Goal: Use online tool/utility: Utilize a website feature to perform a specific function

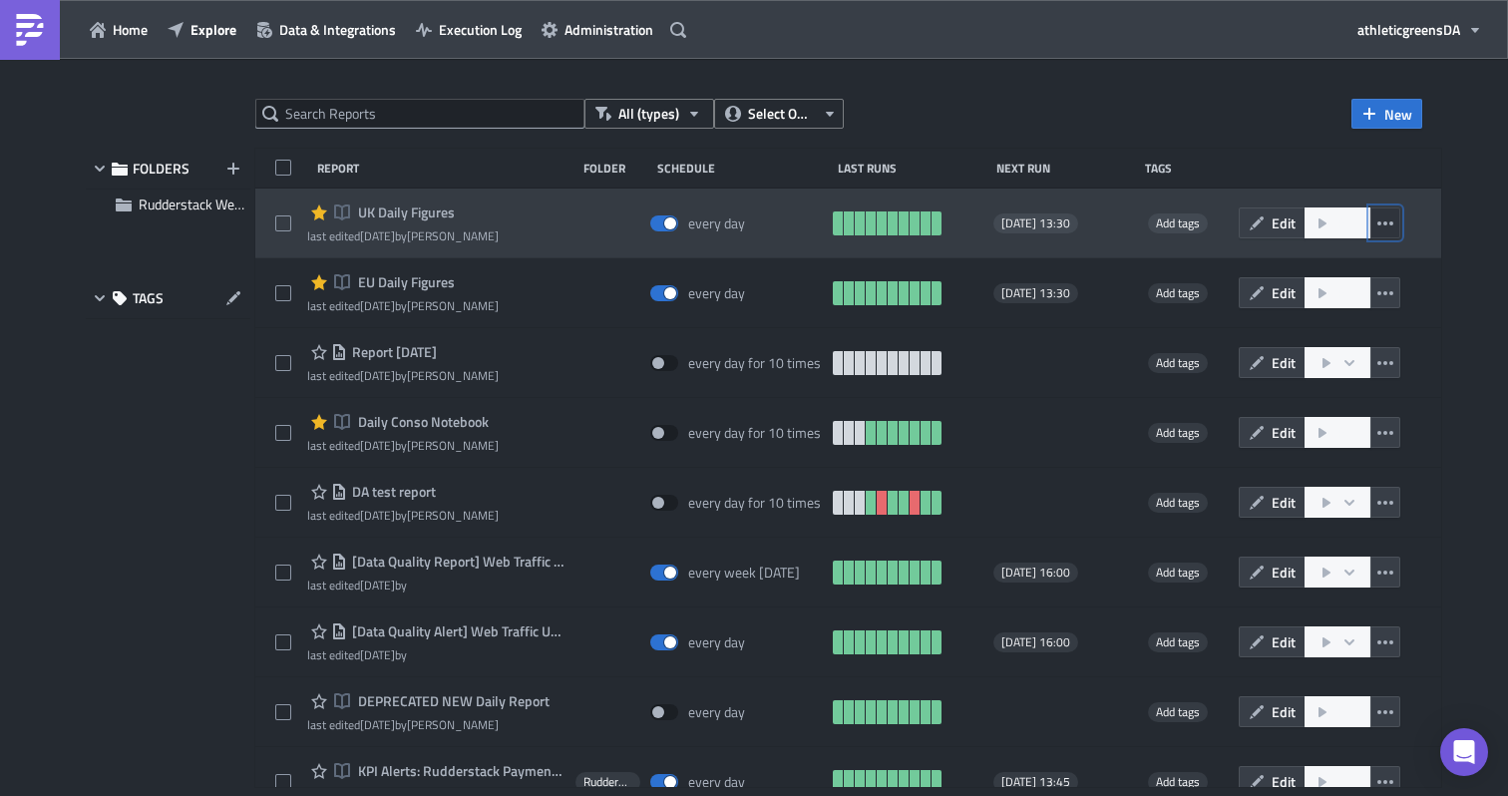
click at [1393, 225] on icon "button" at bounding box center [1385, 223] width 16 height 16
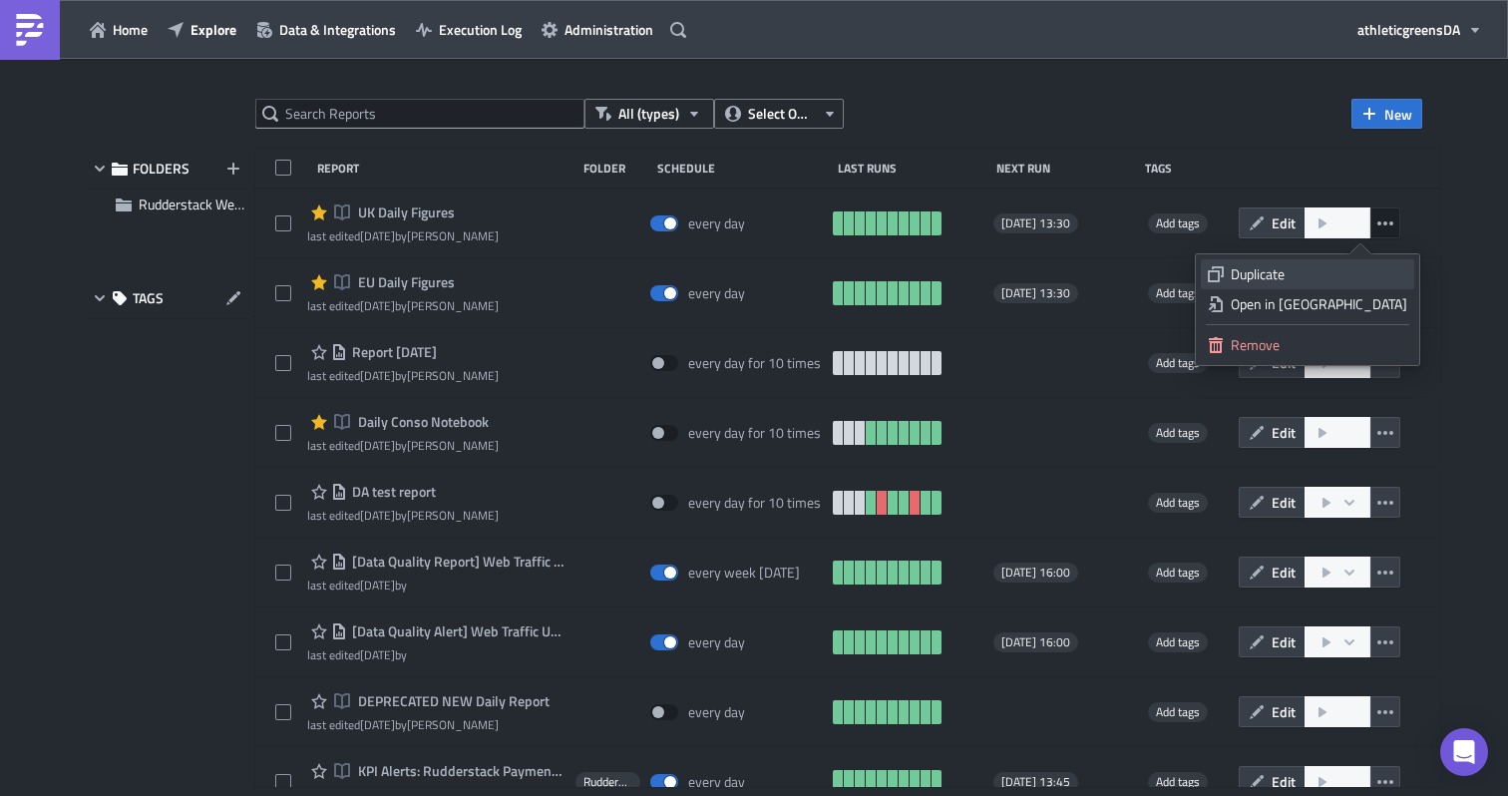
click at [1366, 277] on div "Duplicate" at bounding box center [1319, 274] width 177 height 20
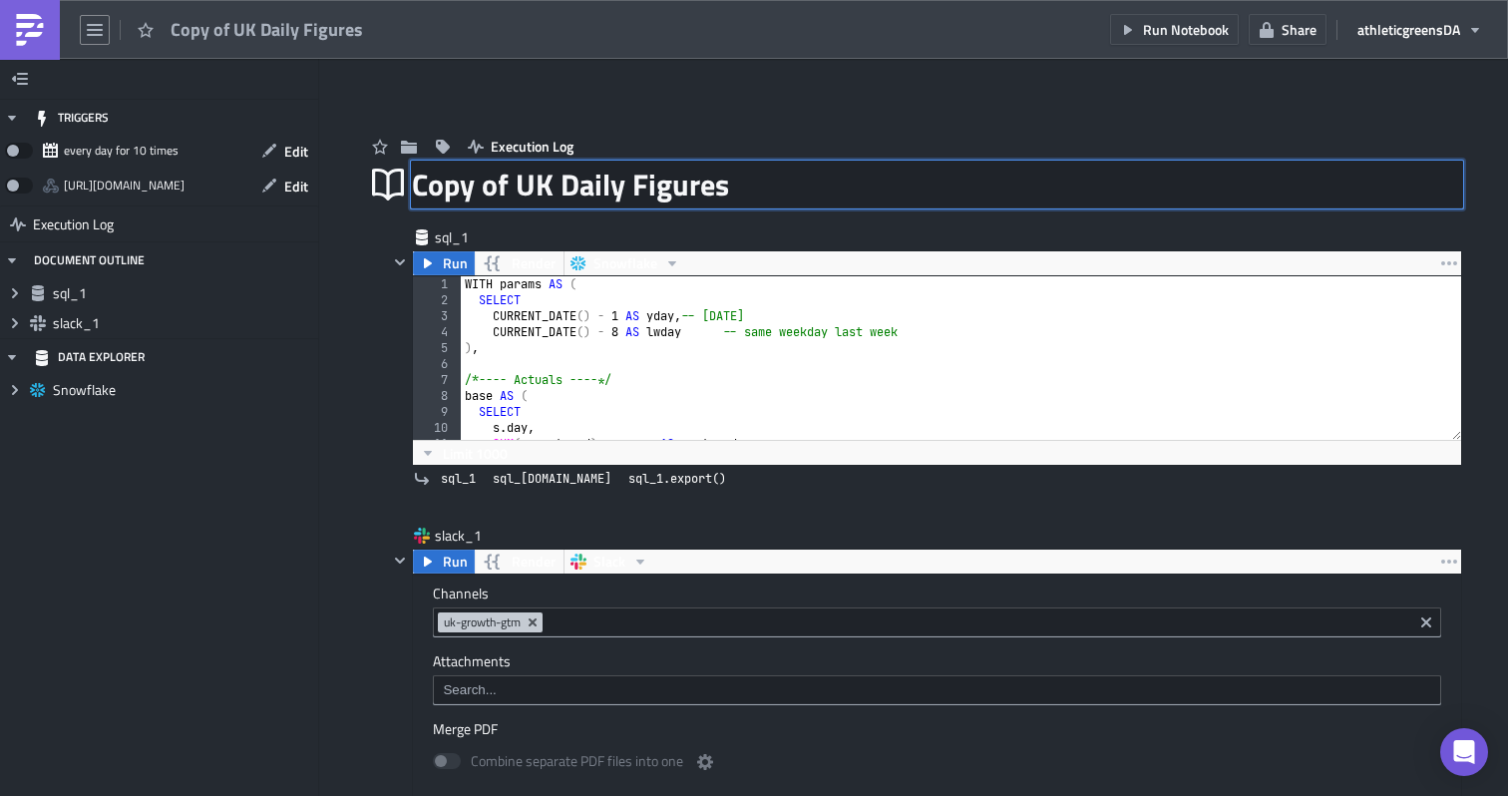
click at [669, 181] on div "Copy of UK Daily Figures Copy of UK Daily Figures" at bounding box center [937, 185] width 1050 height 46
click at [669, 181] on input "Copy of UK Daily Figures" at bounding box center [573, 185] width 322 height 38
type input "Australia Daily Figures"
click at [647, 361] on div "WITH params AS ( SELECT CURRENT_DATE ( ) - 1 AS yday , -- [DATE] CURRENT_DATE (…" at bounding box center [961, 373] width 1000 height 195
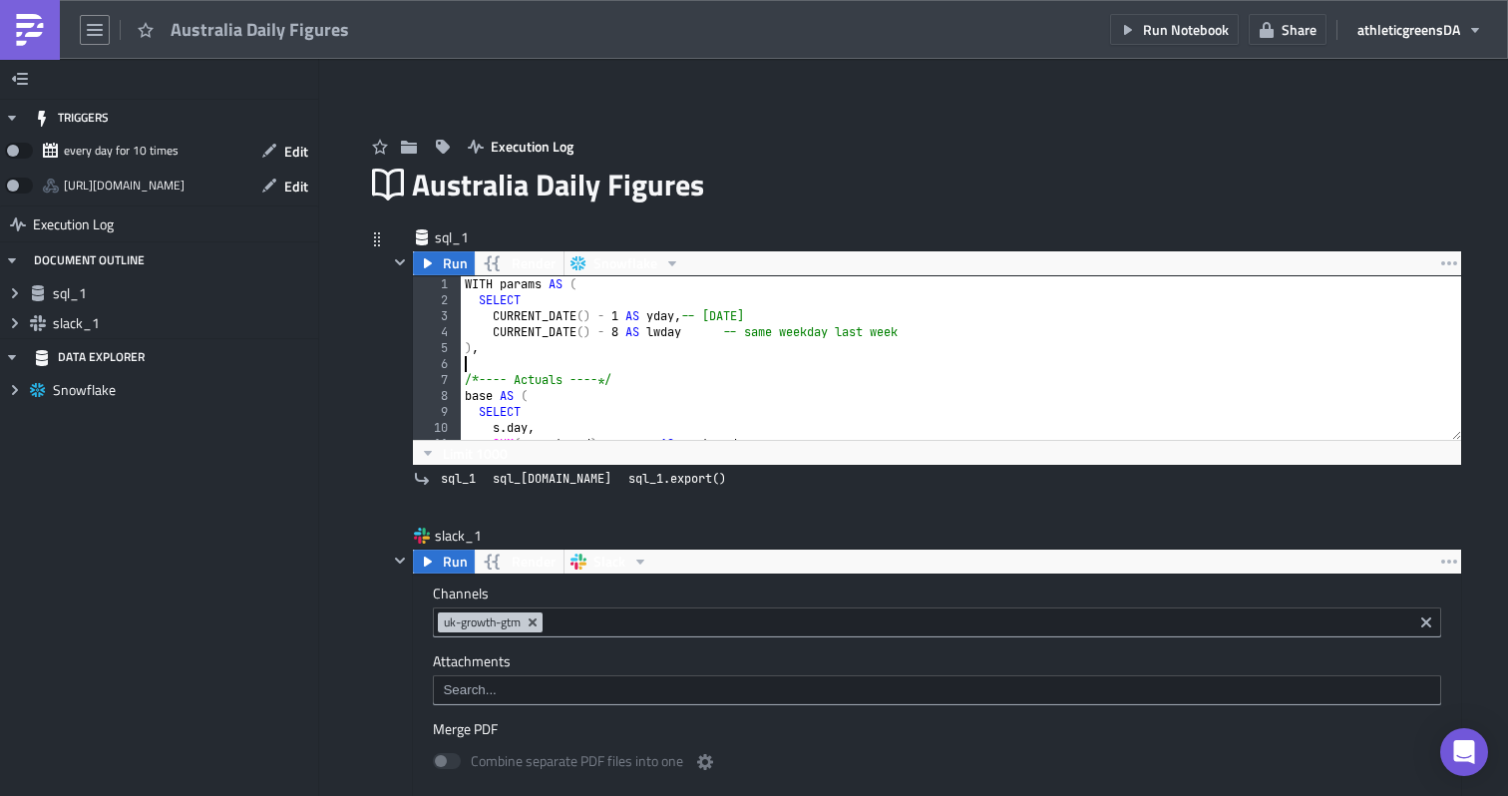
type textarea "END;"
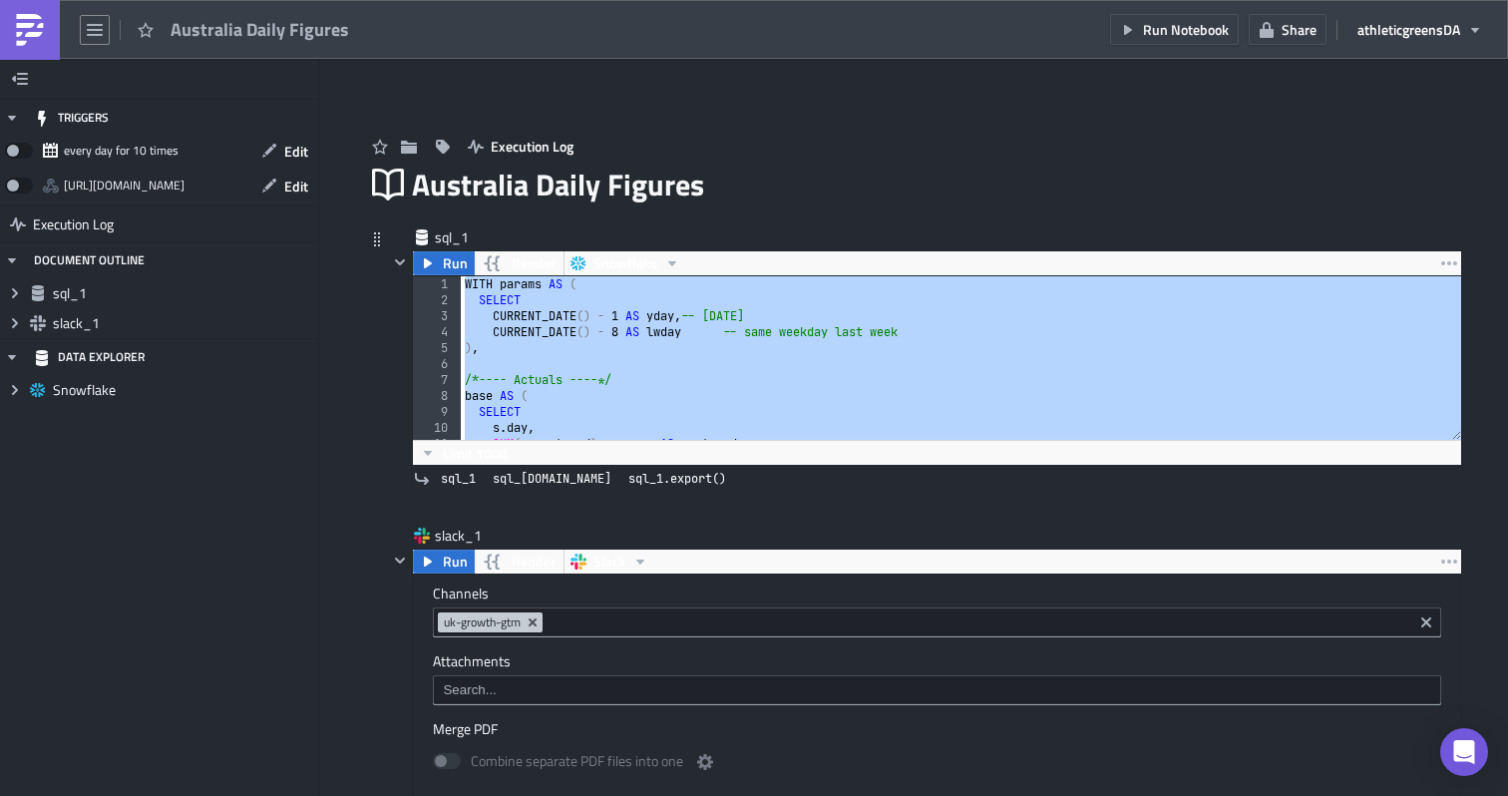
click at [776, 359] on div "WITH params AS ( SELECT CURRENT_DATE ( ) - 1 AS yday , -- [DATE] CURRENT_DATE (…" at bounding box center [961, 373] width 1000 height 195
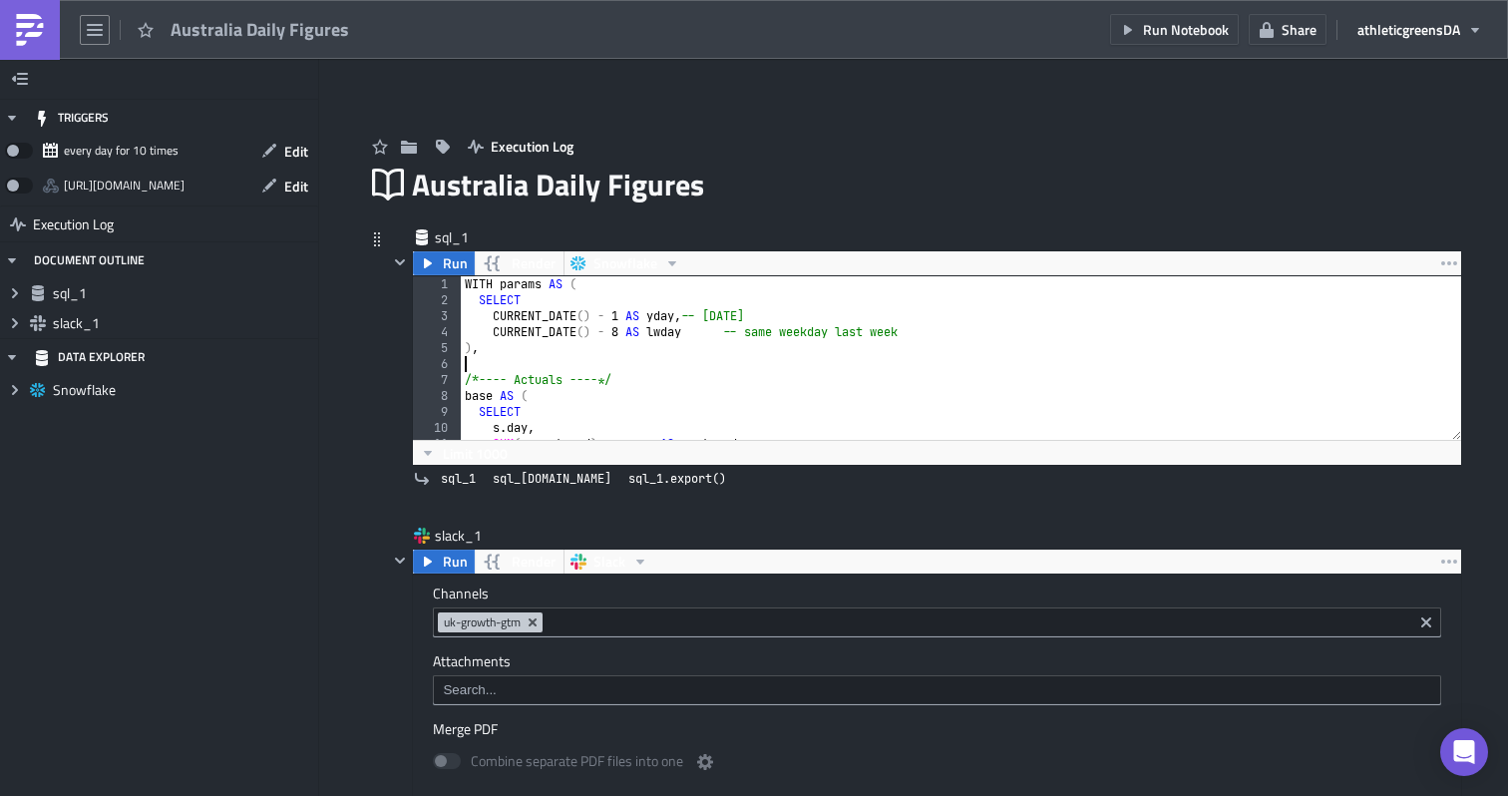
type textarea "END;"
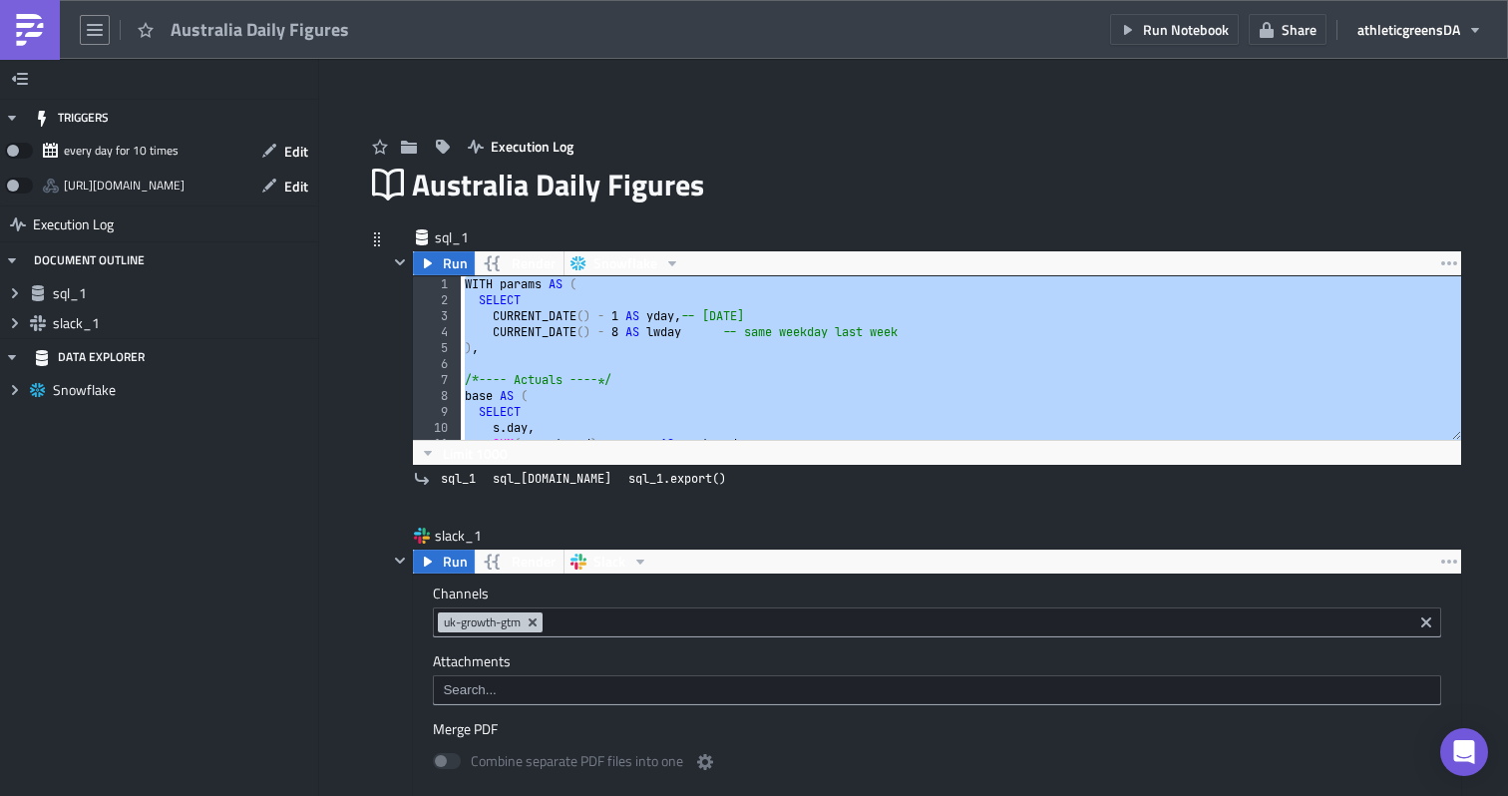
paste textarea
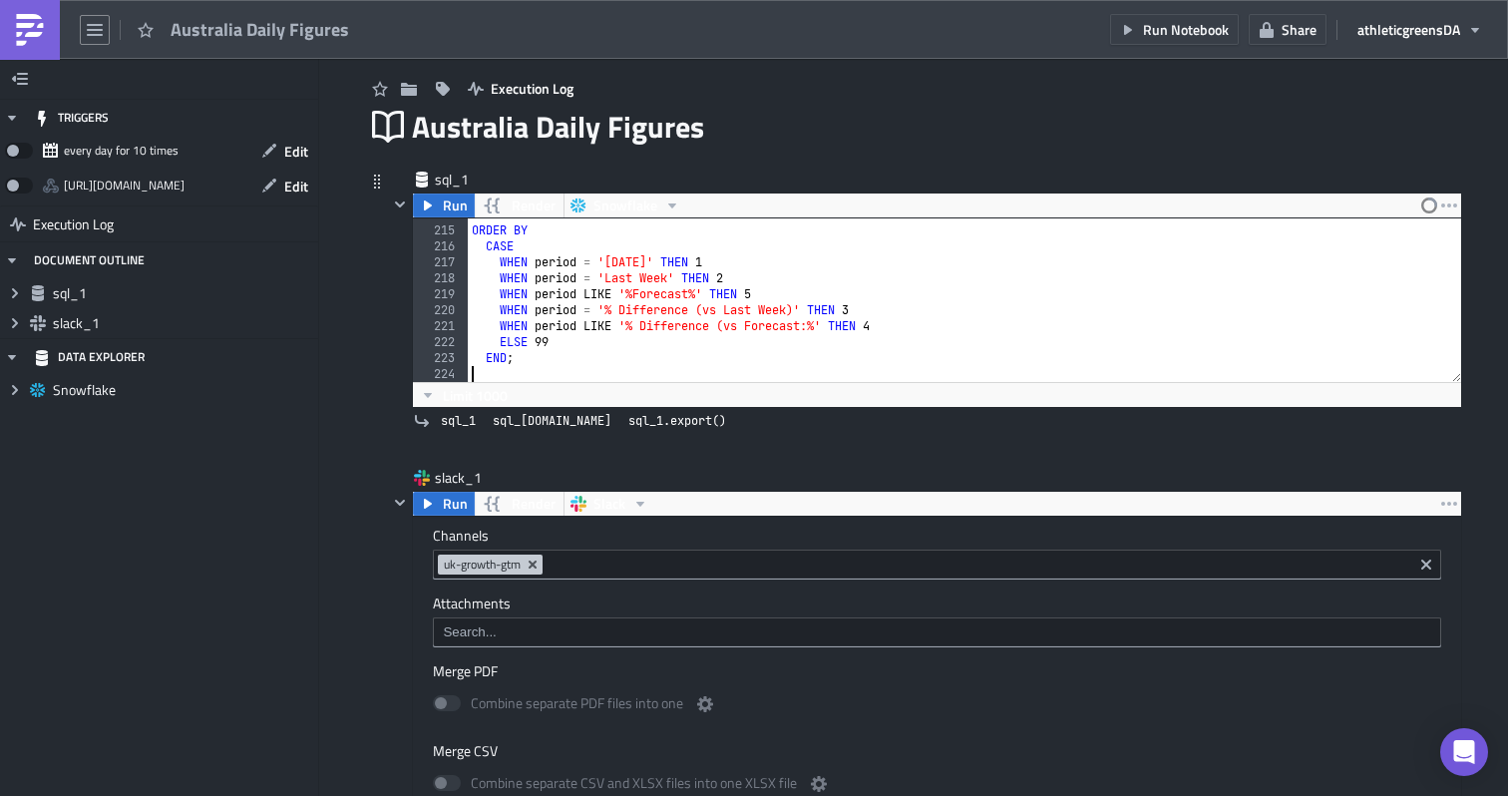
scroll to position [61, 0]
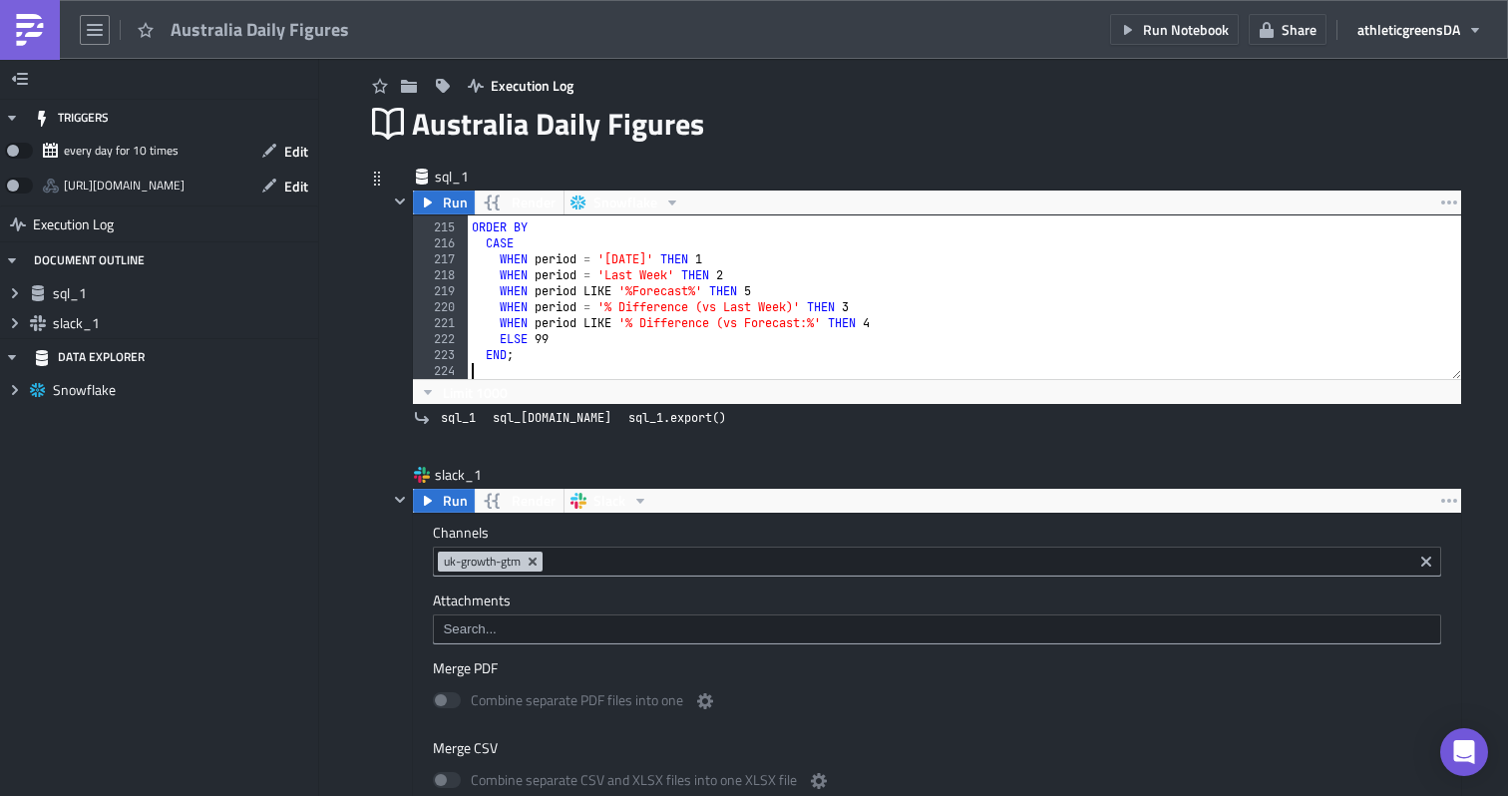
type textarea "END;"
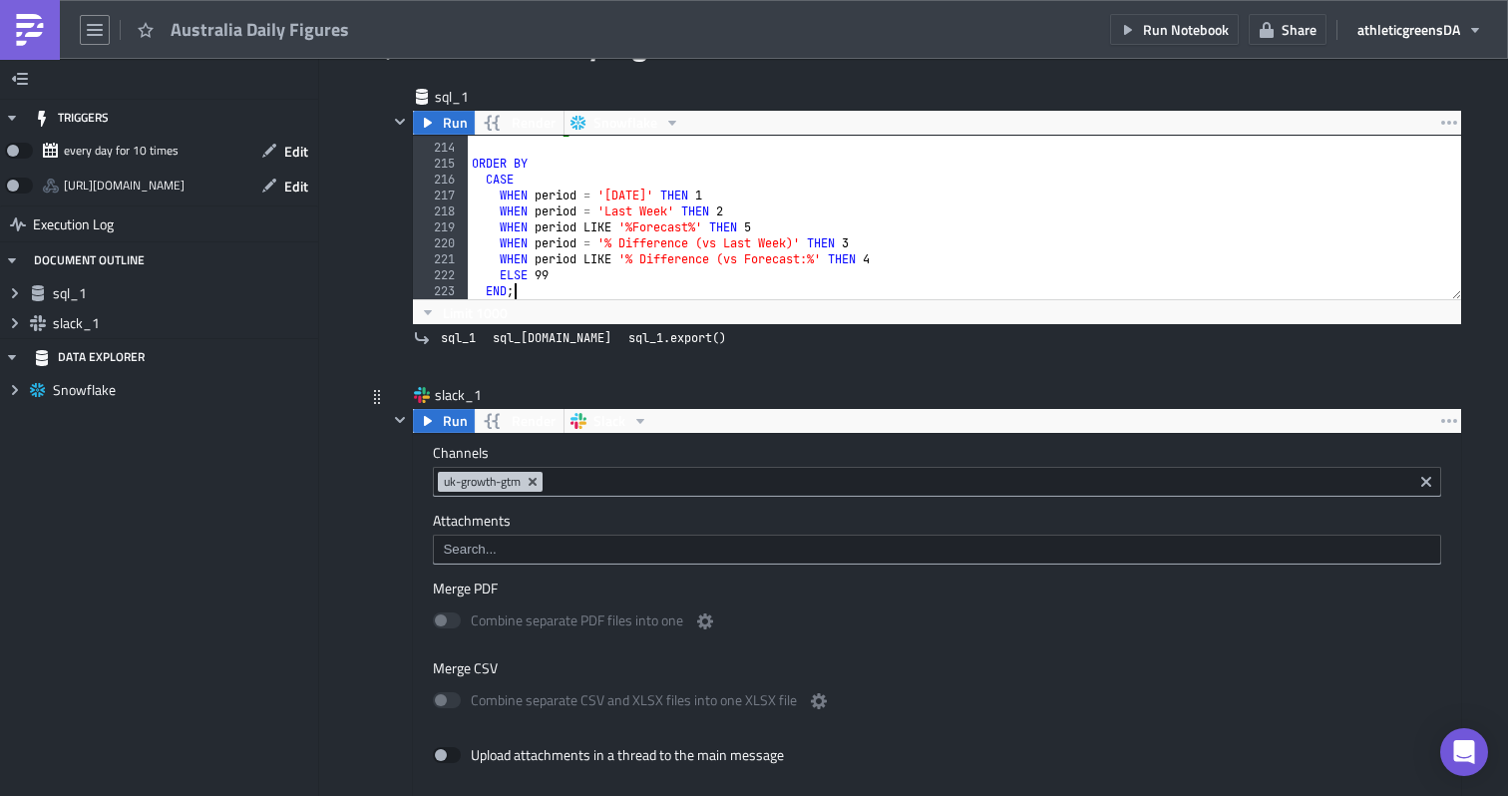
scroll to position [148, 0]
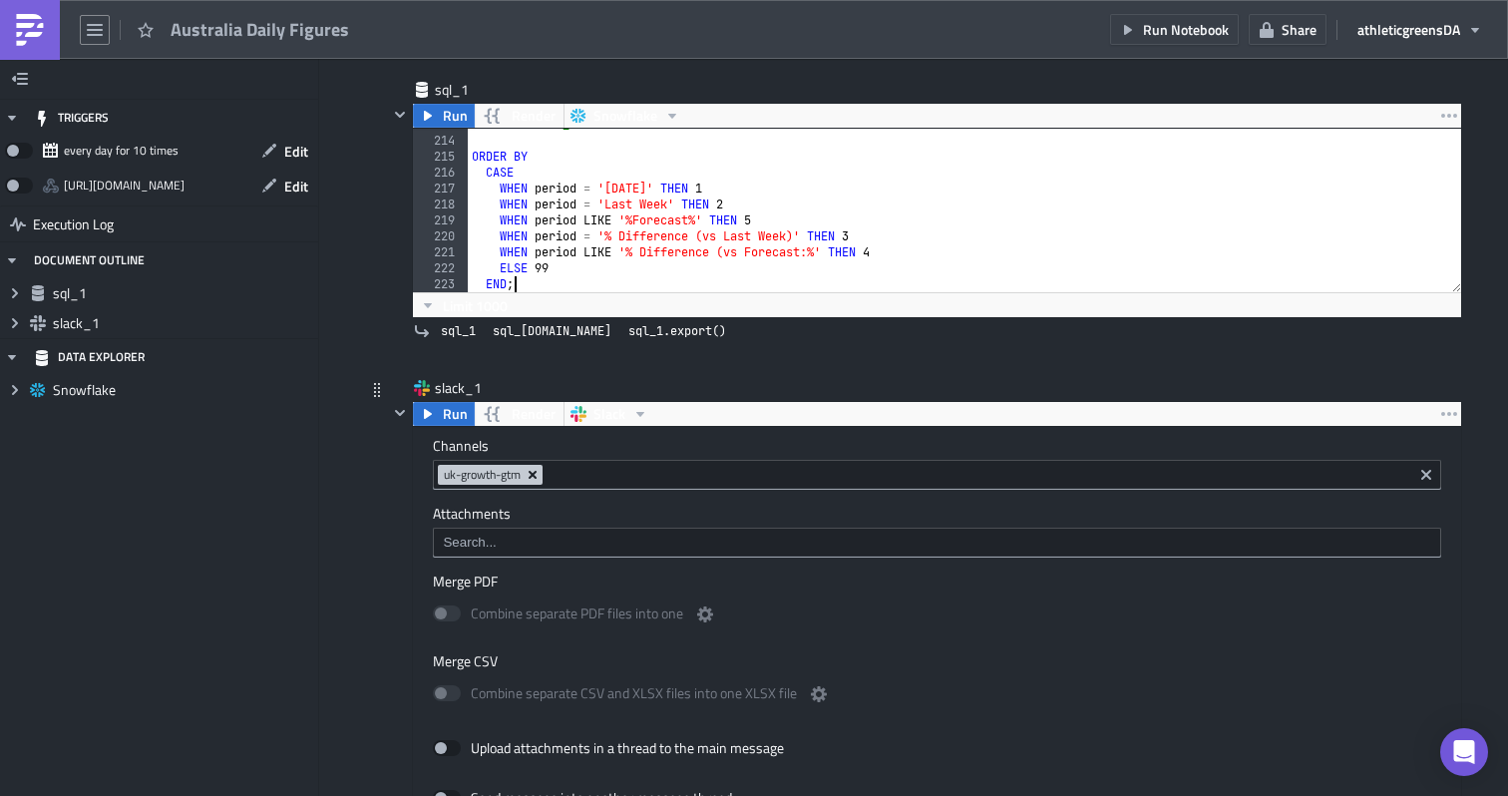
click at [536, 476] on icon "Remove Tag" at bounding box center [533, 475] width 8 height 8
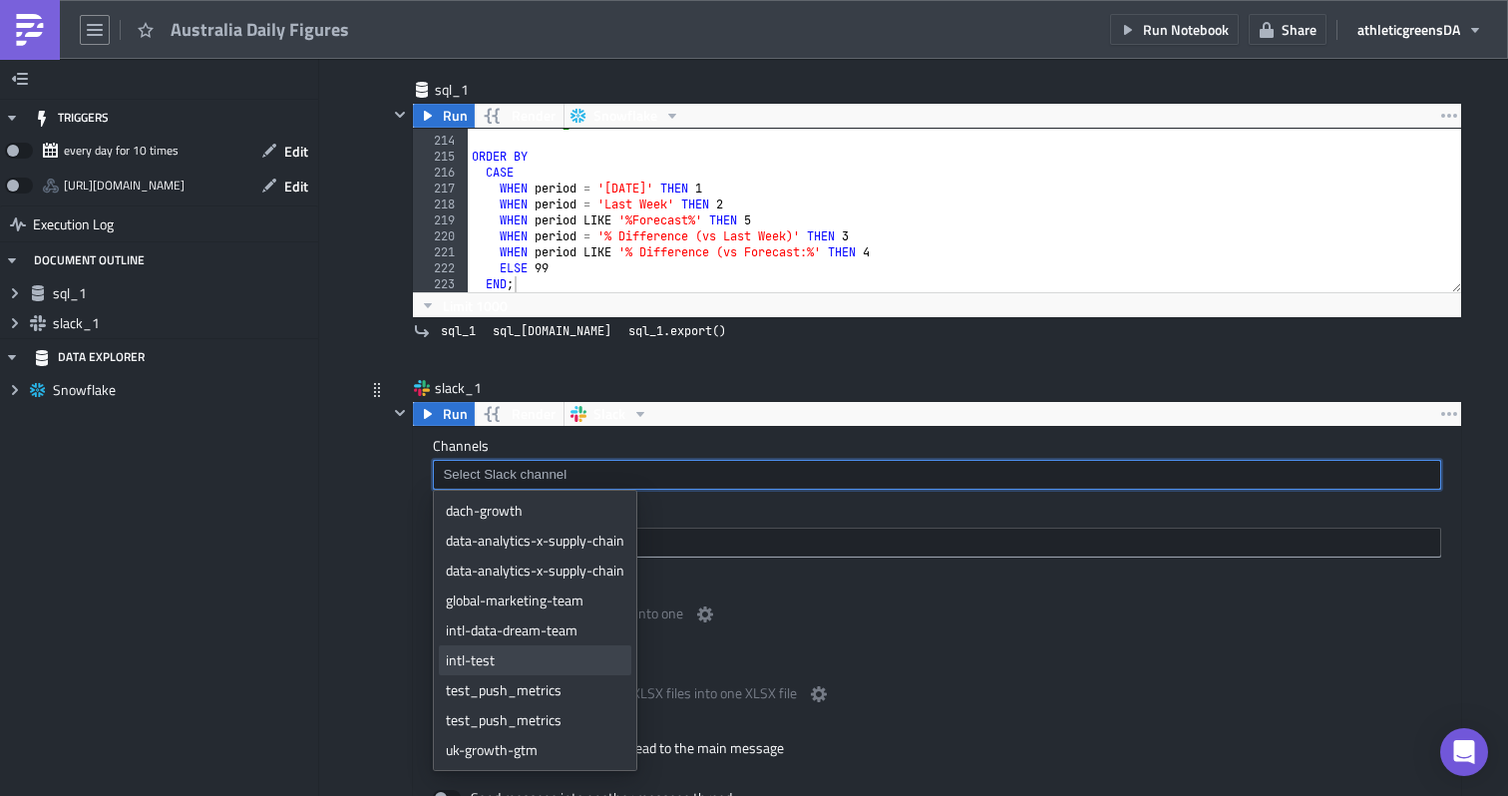
click at [532, 659] on div "intl-test" at bounding box center [535, 660] width 179 height 20
click at [723, 381] on div "slack_1" at bounding box center [925, 389] width 1074 height 23
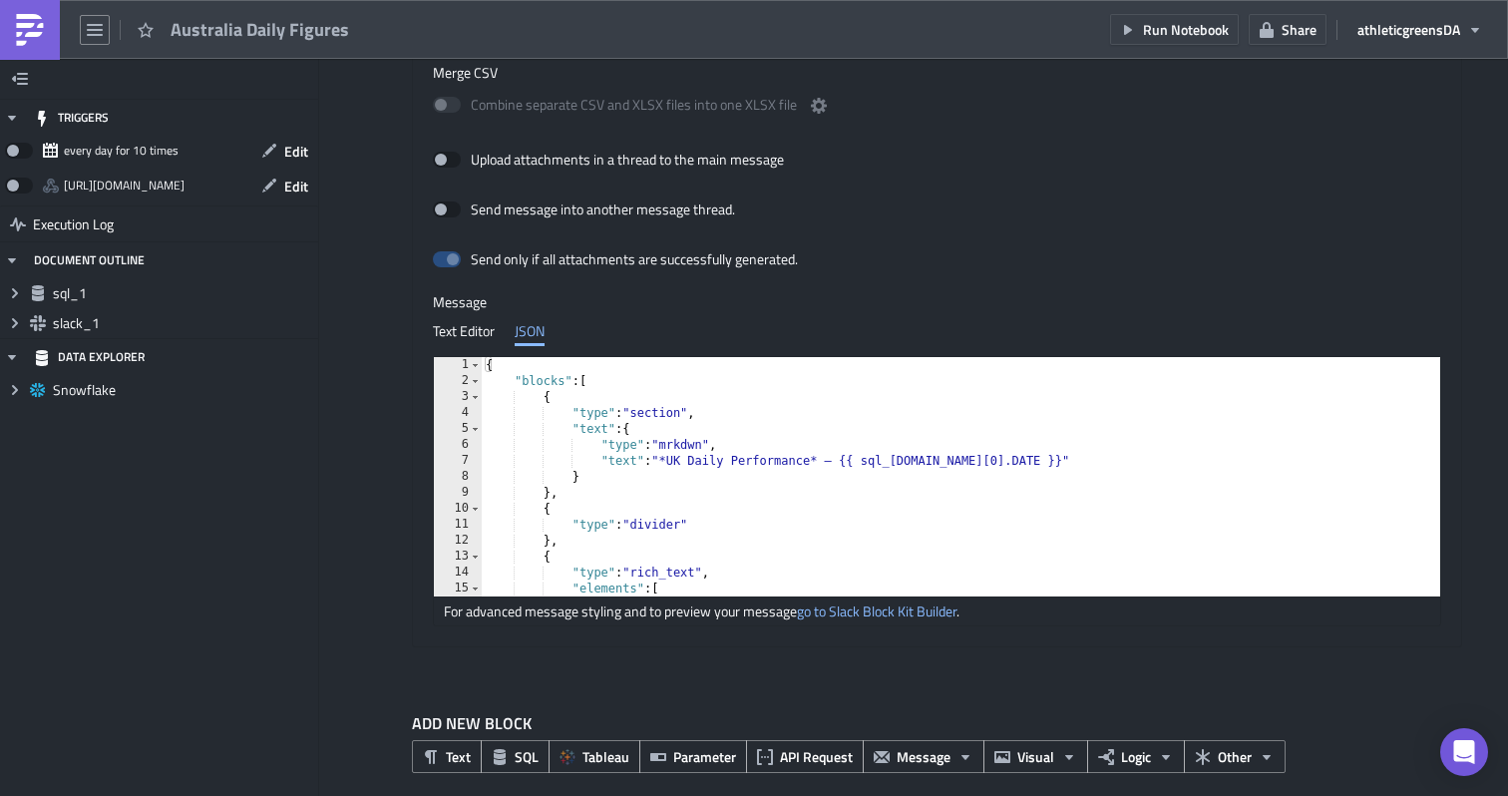
scroll to position [737, 0]
click at [684, 461] on div "{ "blocks" : [ { "type" : "section" , "text" : { "type" : "mrkdwn" , "text" : "…" at bounding box center [1017, 491] width 1071 height 271
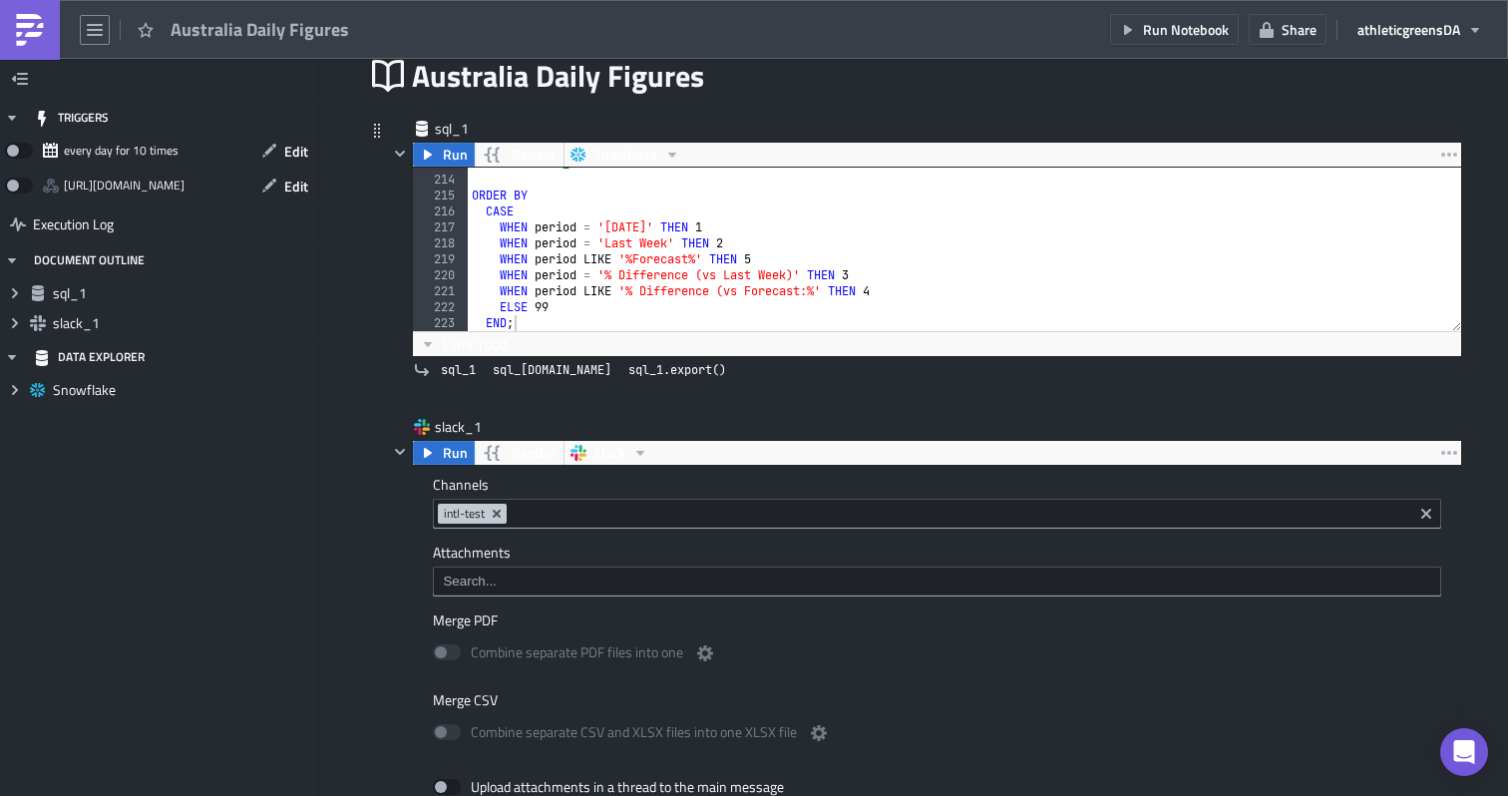
scroll to position [100, 0]
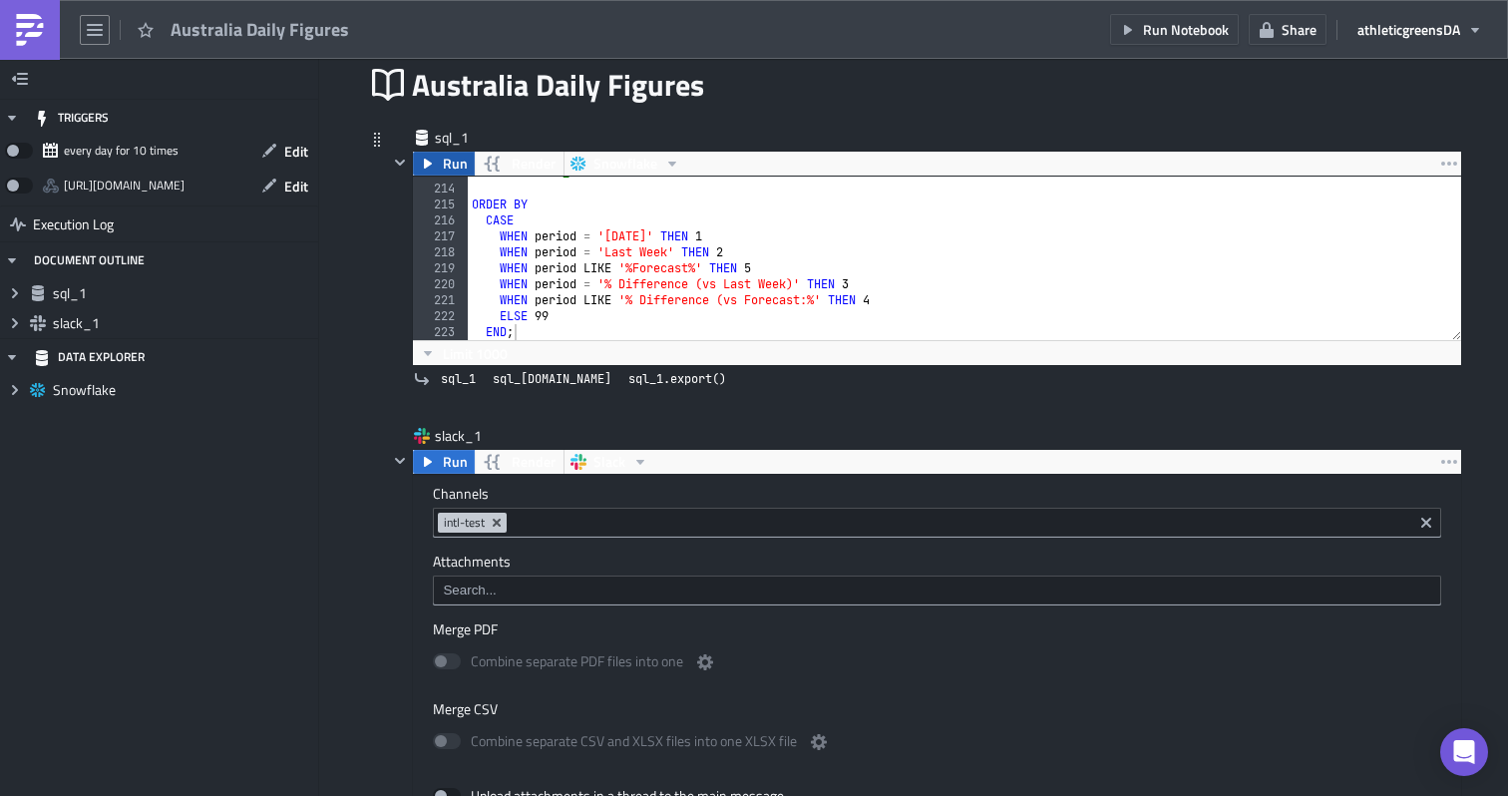
click at [454, 166] on span "Run" at bounding box center [455, 164] width 25 height 24
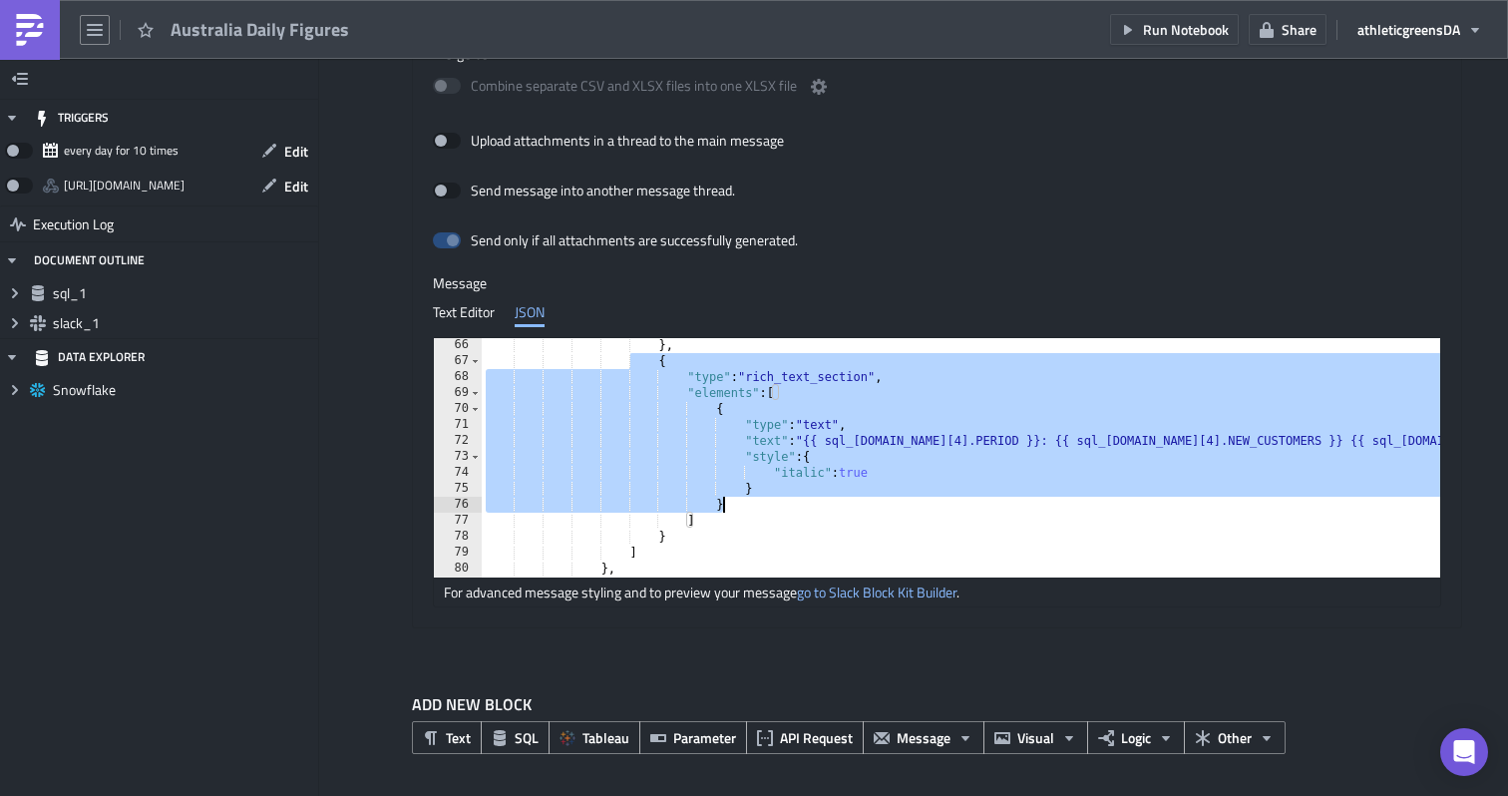
scroll to position [1003, 0]
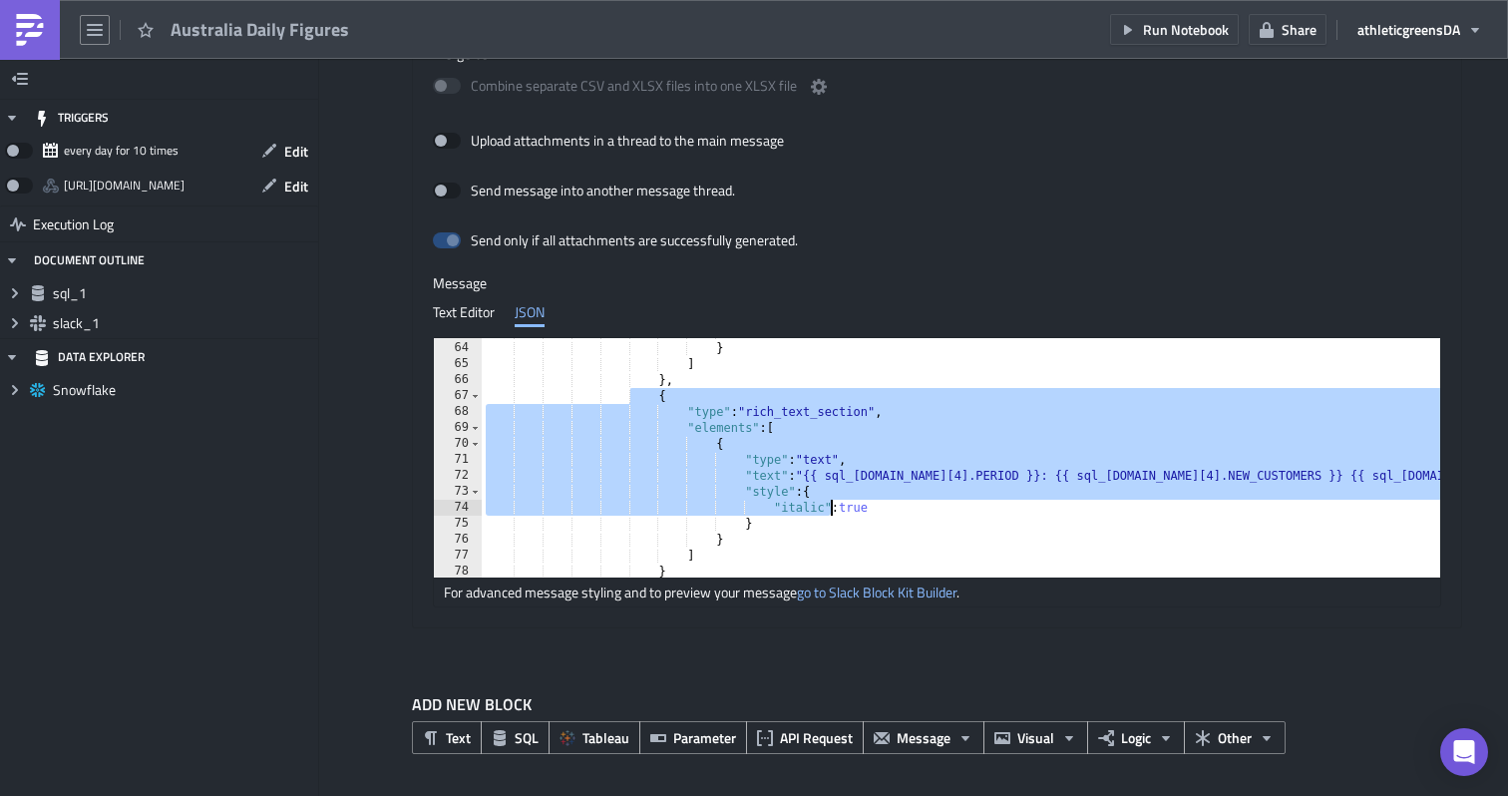
drag, startPoint x: 654, startPoint y: 402, endPoint x: 832, endPoint y: 503, distance: 204.1
click at [832, 503] on div "} } ] } , { "type" : "rich_text_section" , "elements" : [ { "type" : "text" , "…" at bounding box center [1017, 459] width 1071 height 271
click at [655, 393] on div "} } ] } , { "type" : "rich_text_section" , "elements" : [ { "type" : "text" , "…" at bounding box center [1017, 459] width 1071 height 271
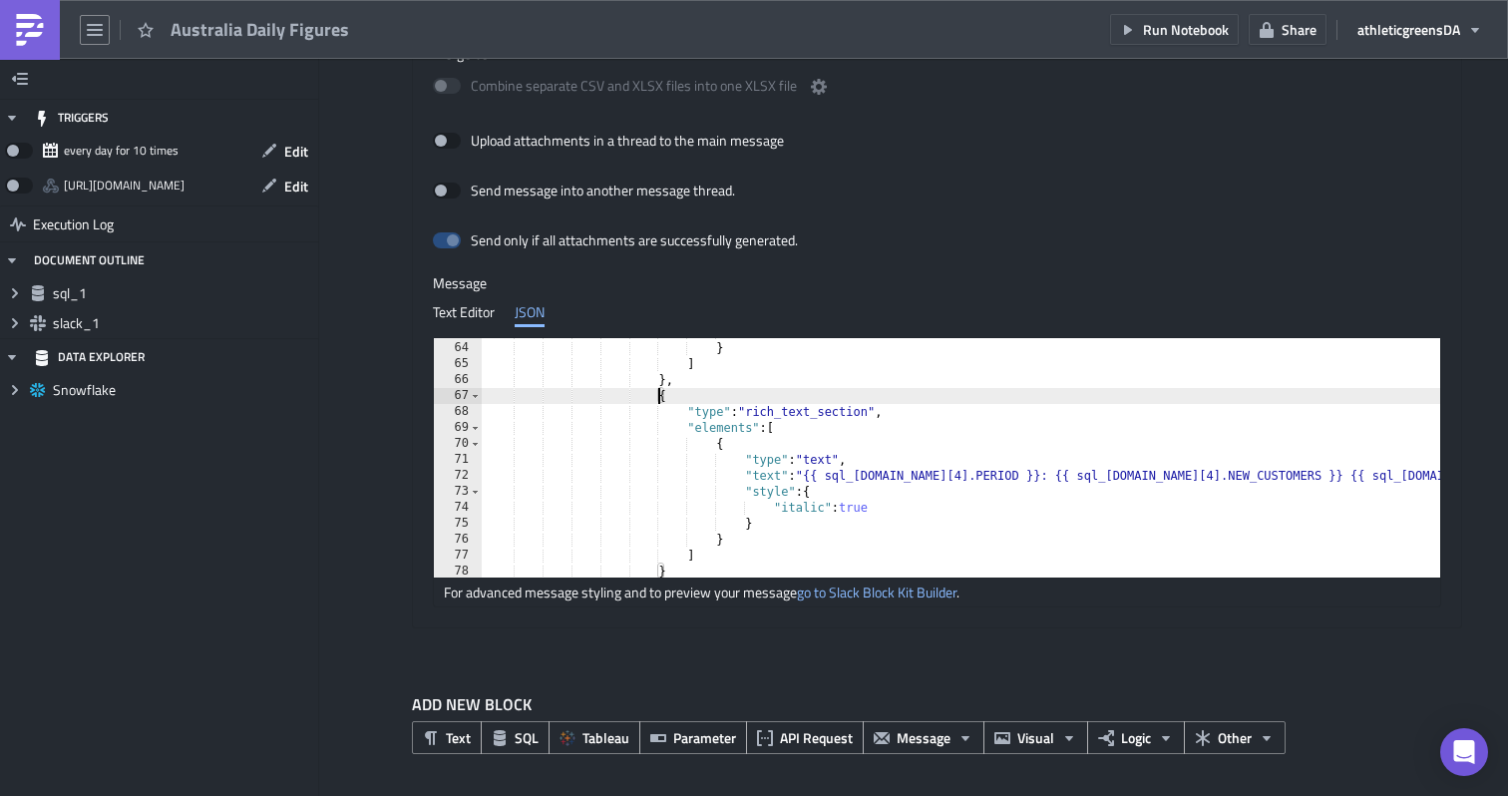
click at [669, 395] on div "} } ] } , { "type" : "rich_text_section" , "elements" : [ { "type" : "text" , "…" at bounding box center [1017, 459] width 1071 height 271
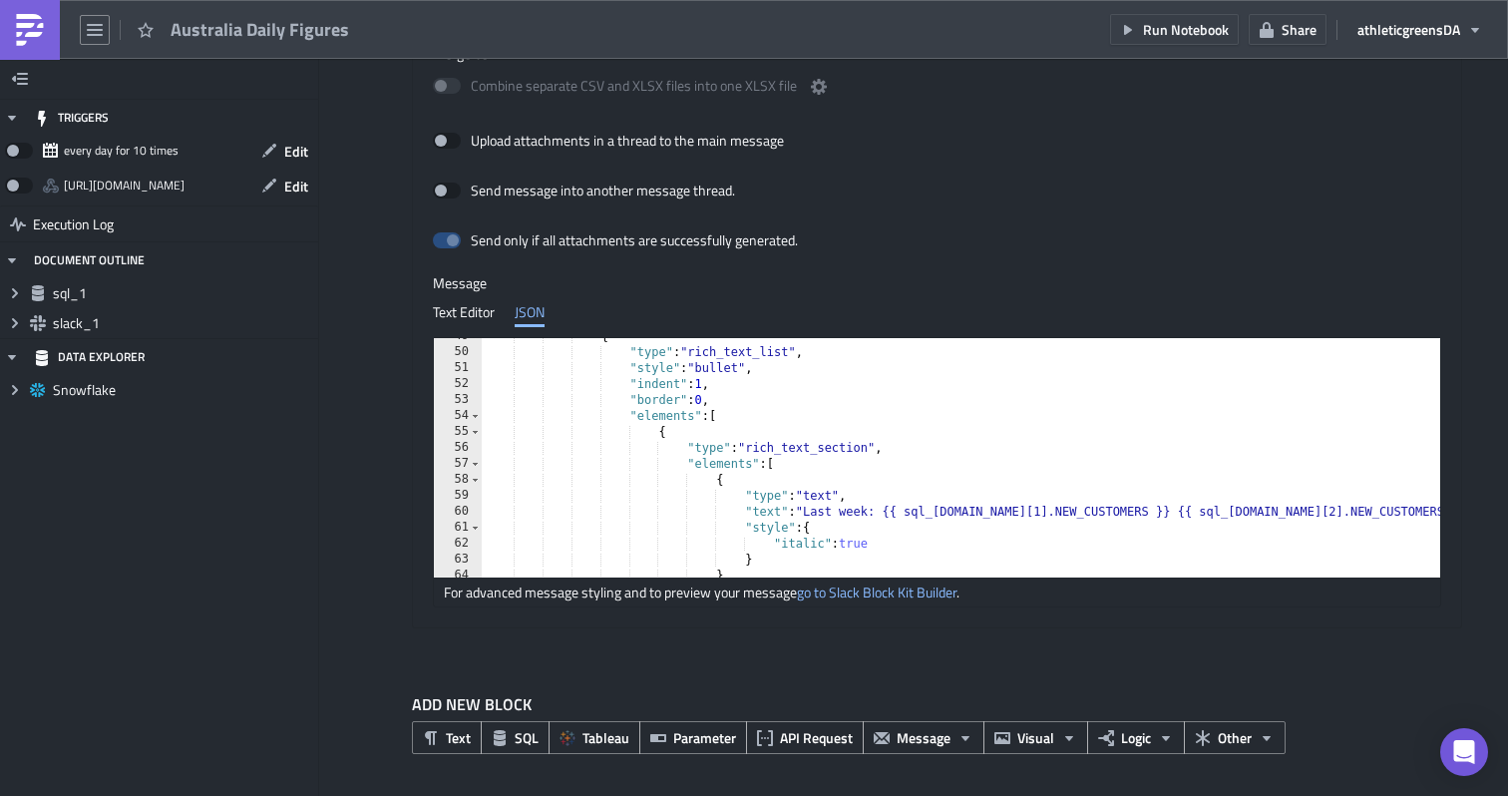
scroll to position [721, 0]
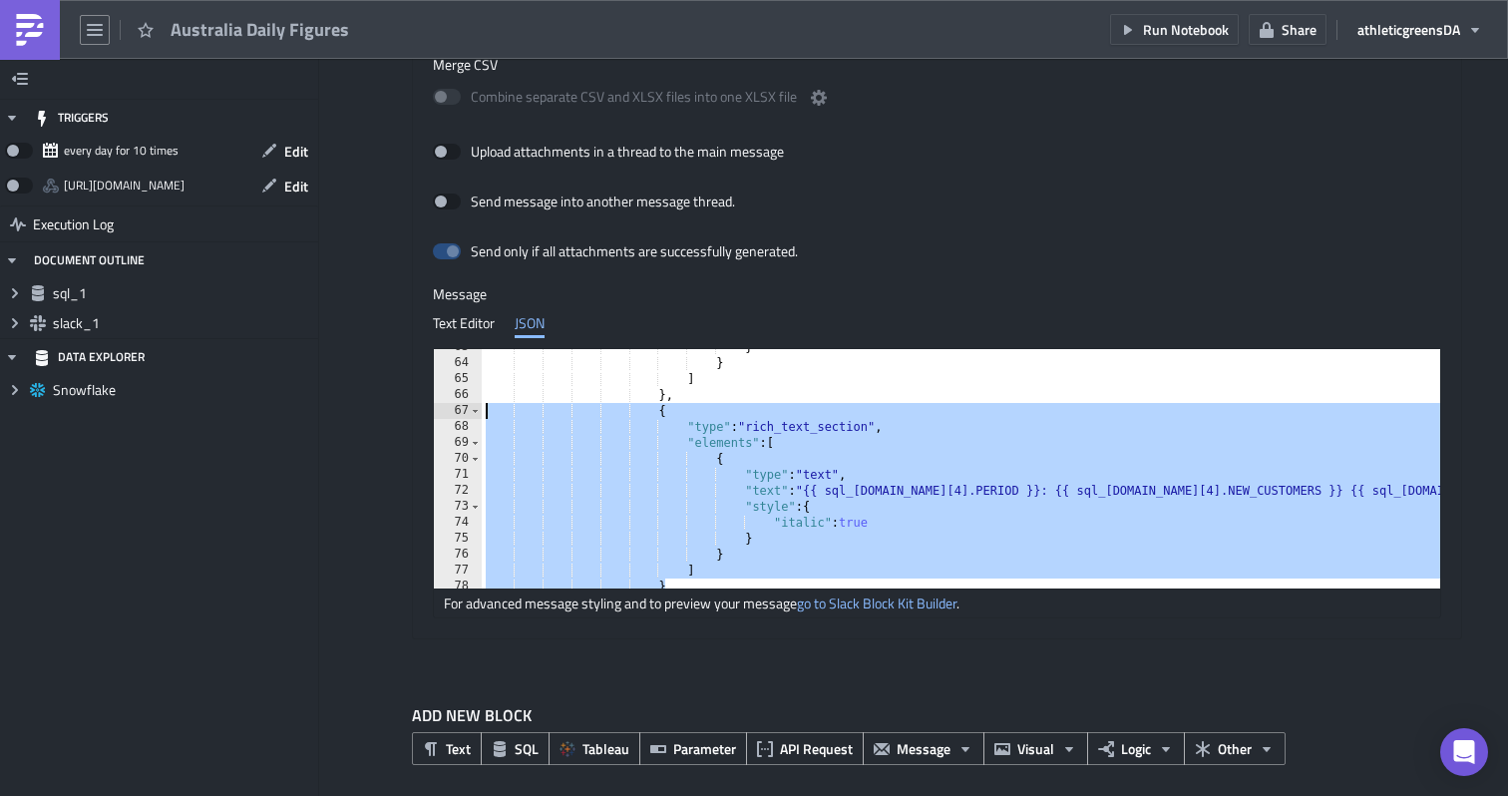
drag, startPoint x: 686, startPoint y: 525, endPoint x: 483, endPoint y: 417, distance: 230.2
click at [483, 417] on div "} } ] } , { "type" : "rich_text_section" , "elements" : [ { "type" : "text" , "…" at bounding box center [1017, 474] width 1071 height 271
type textarea "{ "type": "rich_text_section","
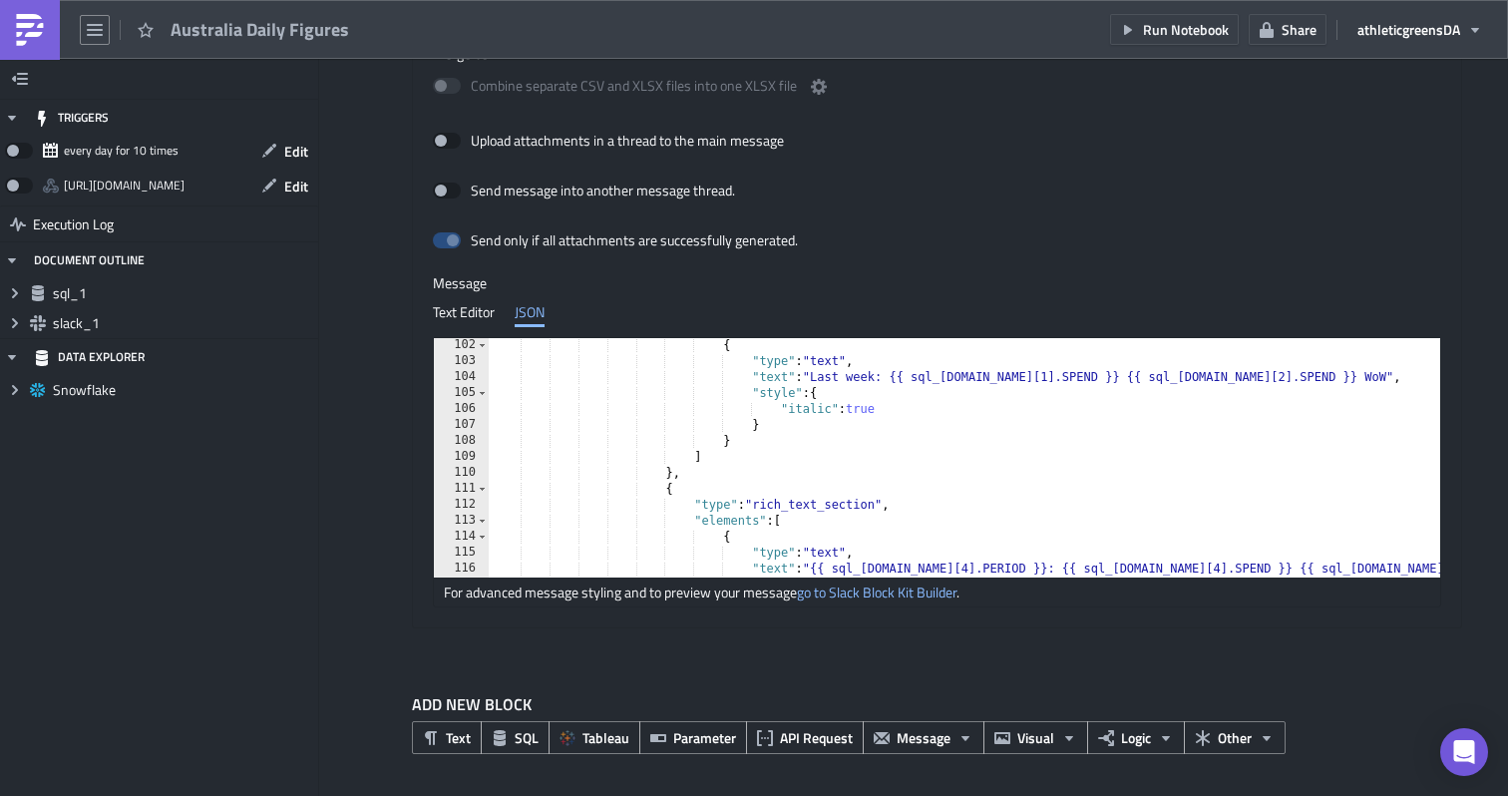
click at [664, 488] on div "{ "type" : "text" , "text" : "Last week: {{ sql_[DOMAIN_NAME][1].SPEND }} {{ sq…" at bounding box center [1010, 472] width 1042 height 271
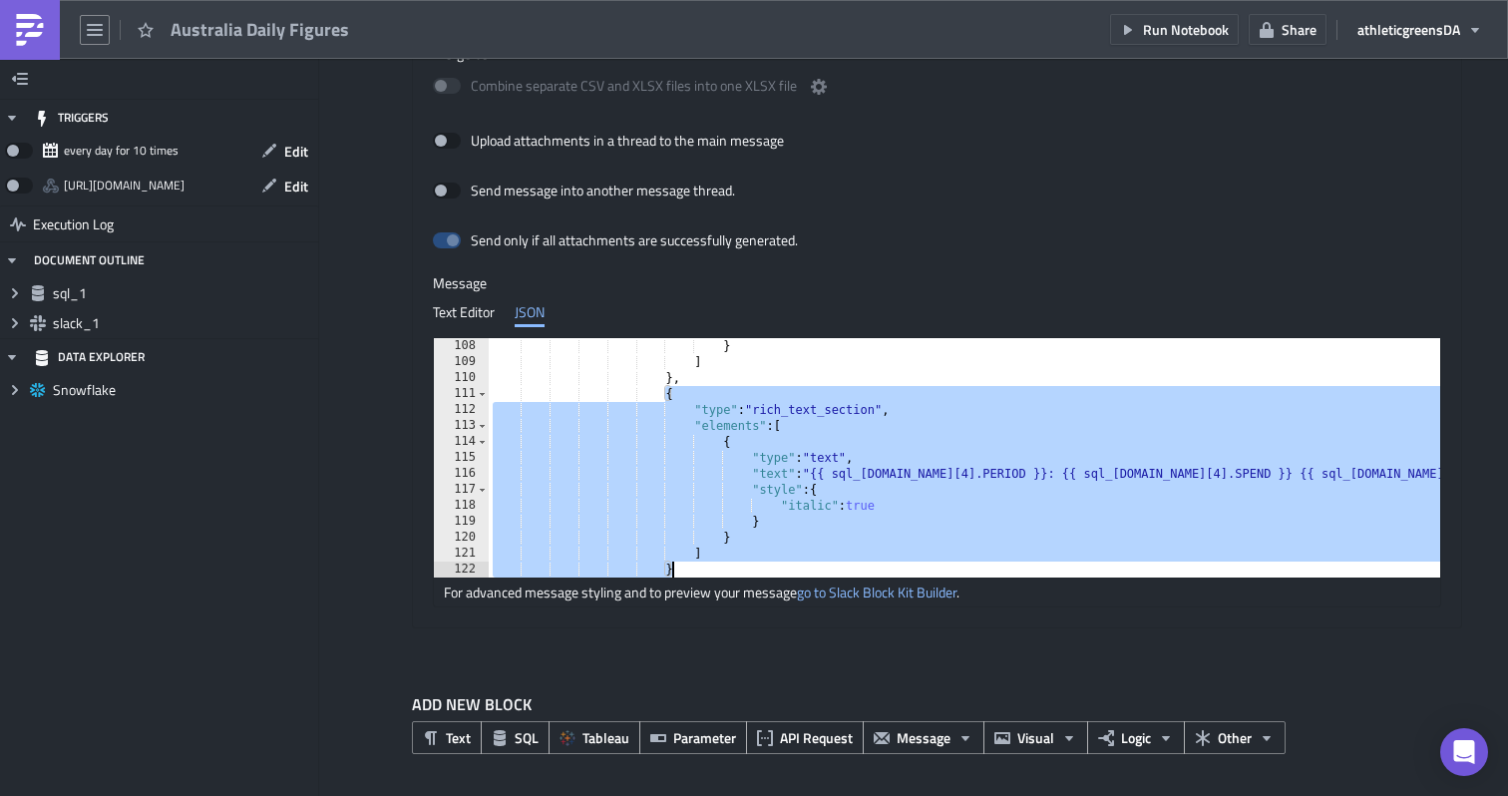
drag, startPoint x: 662, startPoint y: 404, endPoint x: 741, endPoint y: 569, distance: 183.3
click at [741, 569] on div "{ 108 109 110 111 112 113 114 115 116 117 118 119 120 121 122 123 } ] } , { "ty…" at bounding box center [937, 457] width 1006 height 239
type textarea "] }"
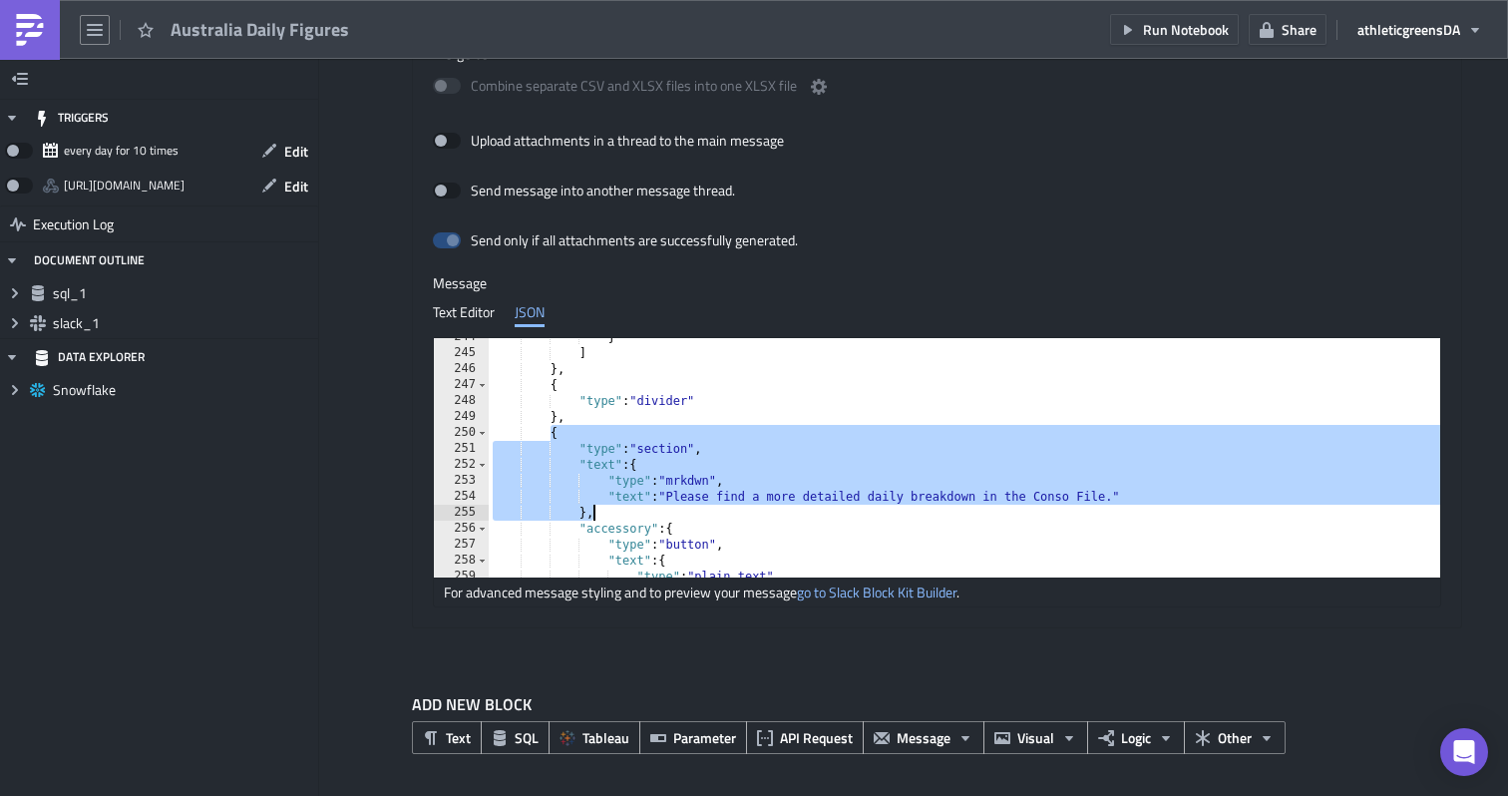
drag, startPoint x: 549, startPoint y: 397, endPoint x: 753, endPoint y: 515, distance: 235.0
click at [753, 515] on div "} ] } , { "type" : "divider" } , { "type" : "section" , "text" : { "type" : "mr…" at bounding box center [1010, 464] width 1042 height 271
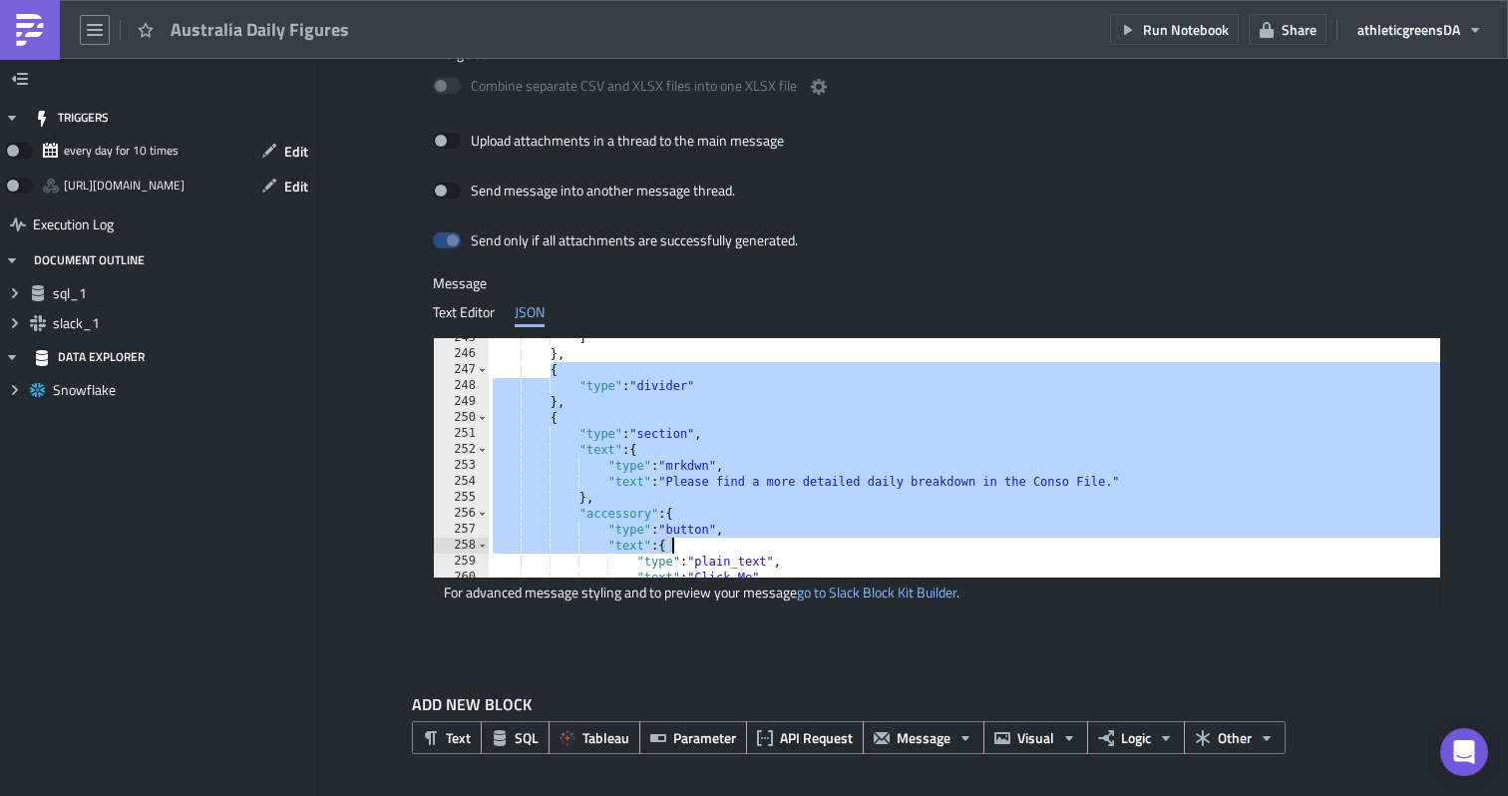
drag, startPoint x: 550, startPoint y: 406, endPoint x: 708, endPoint y: 543, distance: 208.6
click at [708, 543] on div "] } , { "type" : "divider" } , { "type" : "section" , "text" : { "type" : "mrkd…" at bounding box center [1010, 465] width 1042 height 271
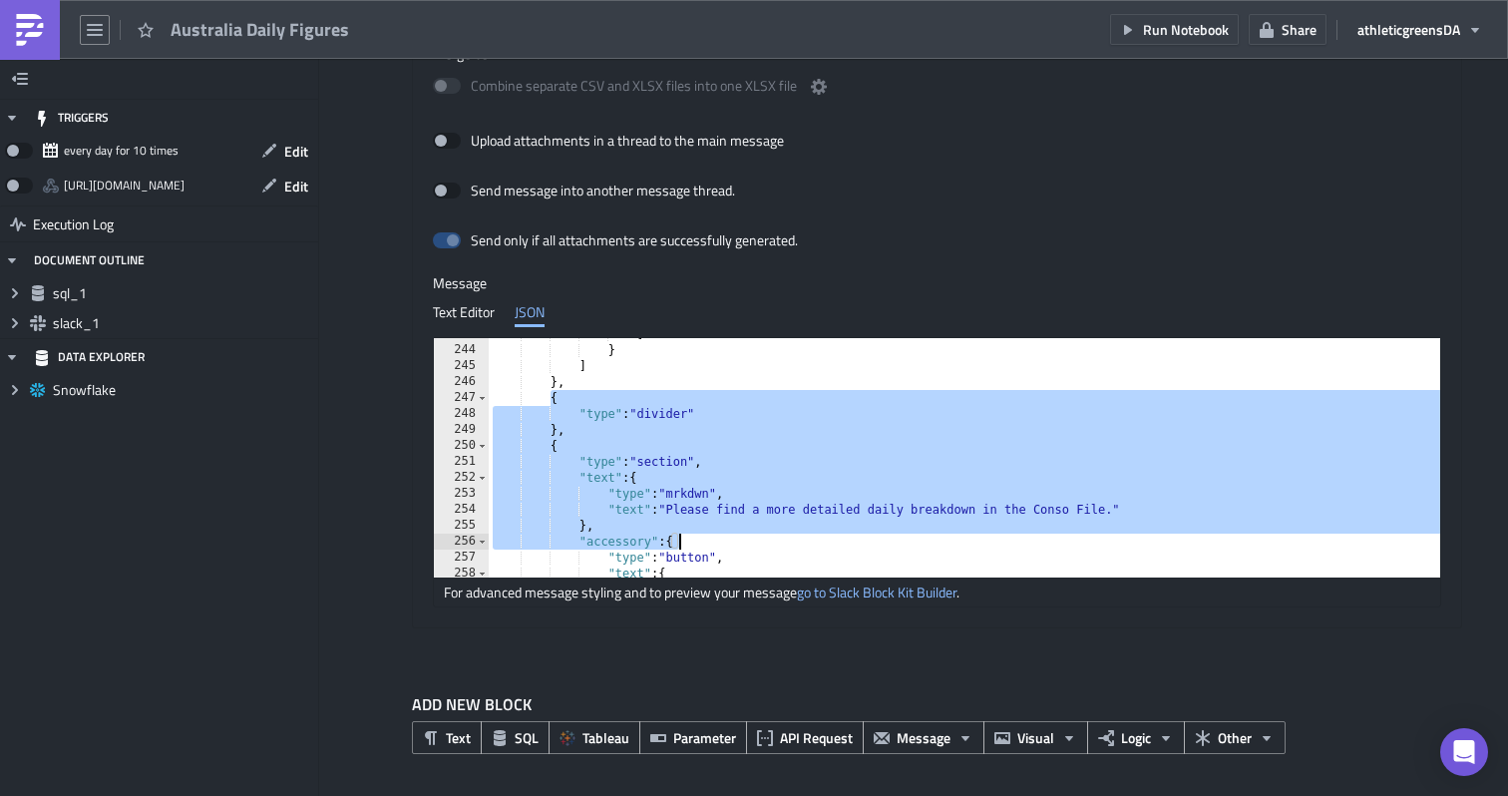
click at [549, 399] on div "] } ] } , { "type" : "divider" } , { "type" : "section" , "text" : { "type" : "…" at bounding box center [1010, 461] width 1042 height 271
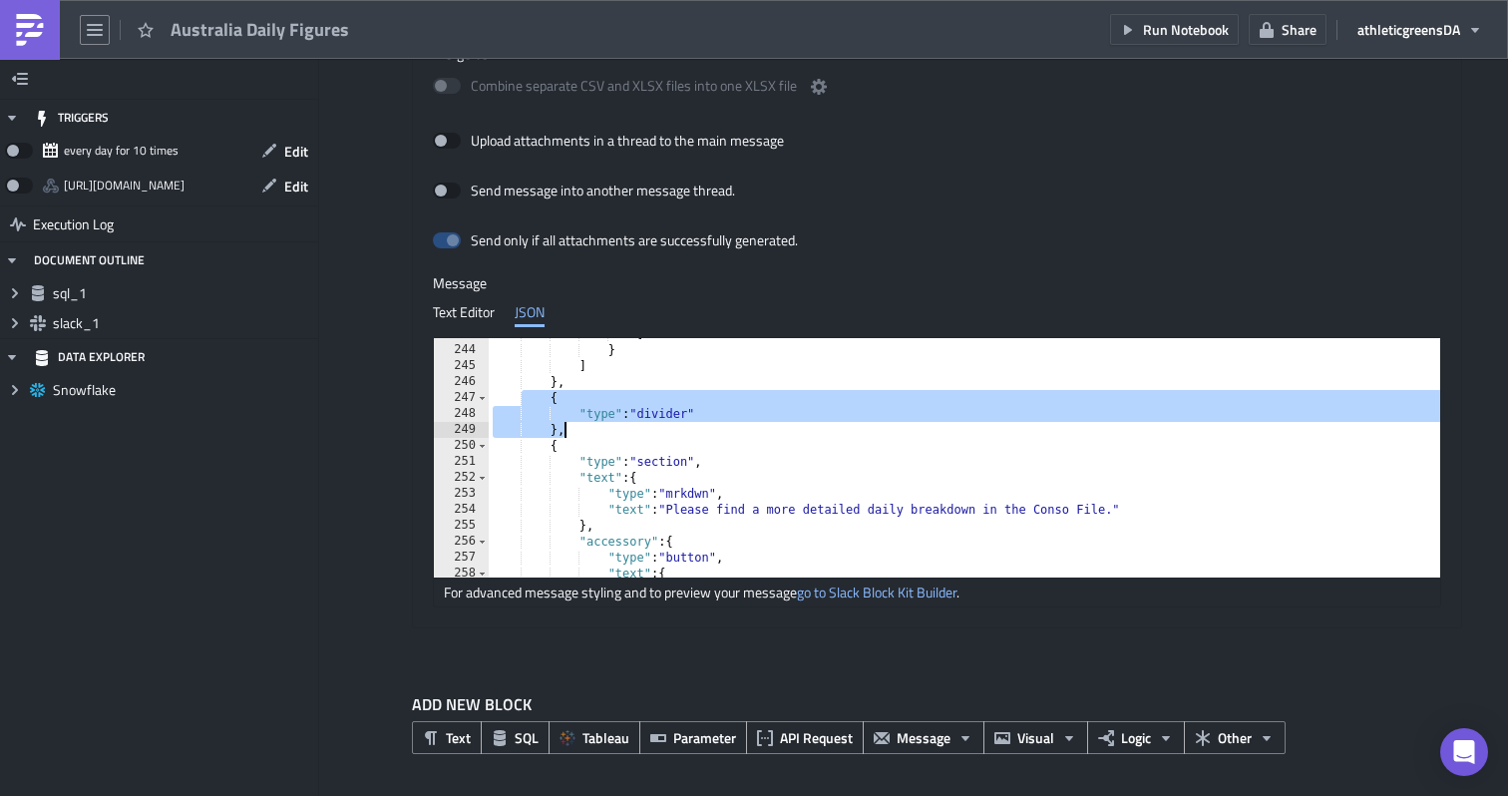
drag, startPoint x: 545, startPoint y: 394, endPoint x: 650, endPoint y: 440, distance: 115.2
click at [650, 440] on div "] } ] } , { "type" : "divider" } , { "type" : "section" , "text" : { "type" : "…" at bounding box center [1010, 461] width 1042 height 271
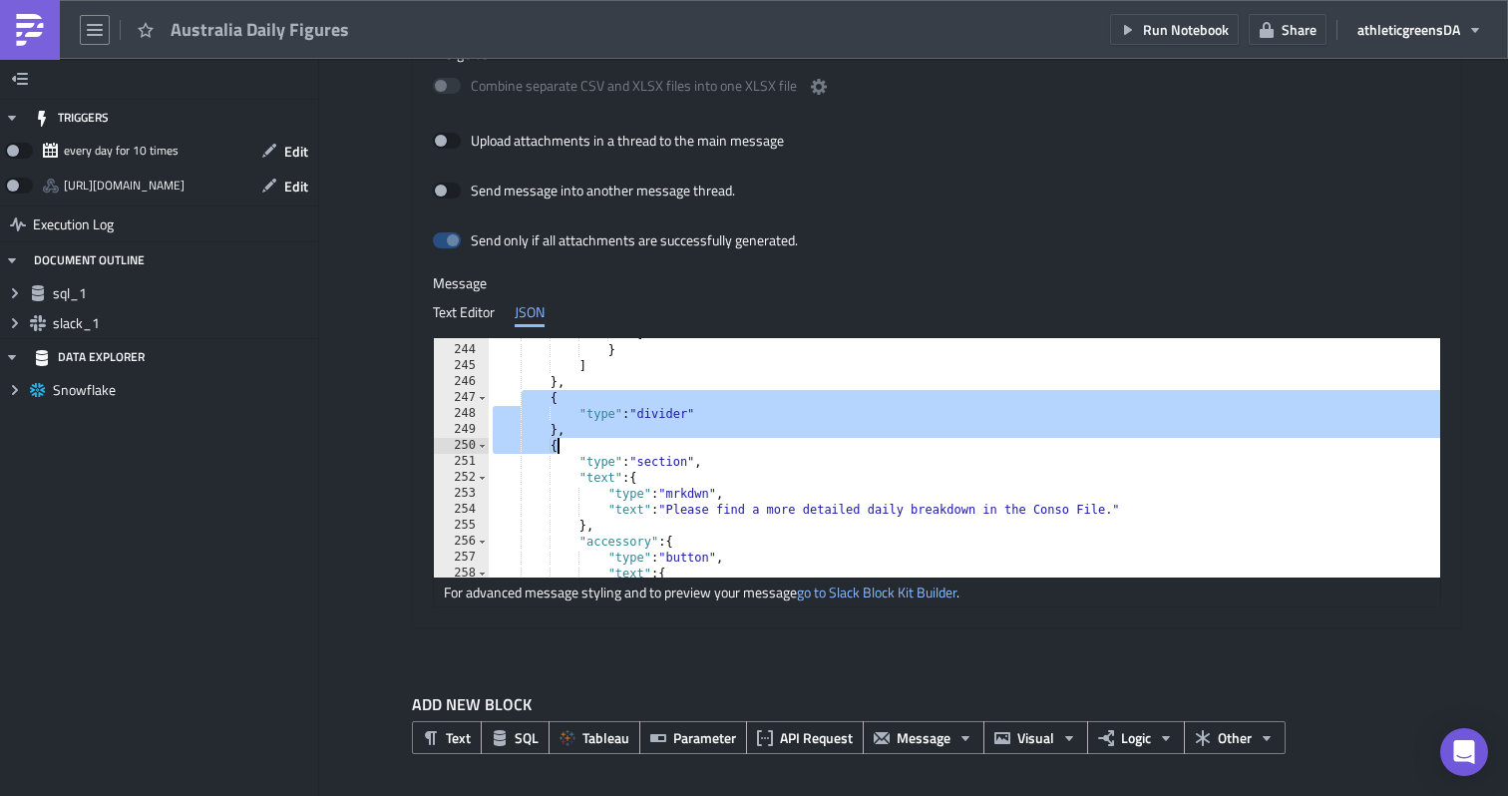
click at [631, 433] on div "] } ] } , { "type" : "divider" } , { "type" : "section" , "text" : { "type" : "…" at bounding box center [1010, 461] width 1042 height 271
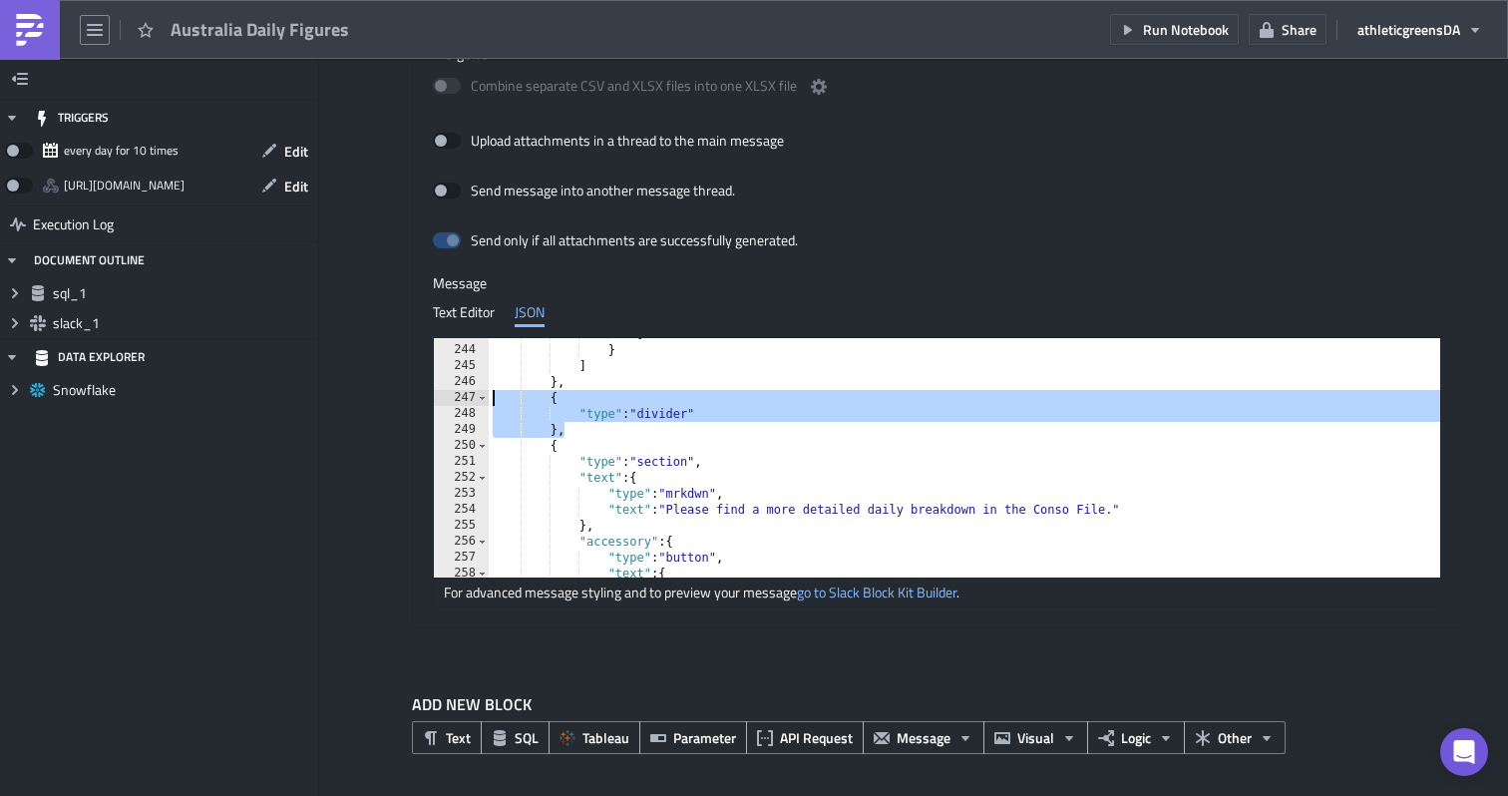
drag, startPoint x: 641, startPoint y: 433, endPoint x: 476, endPoint y: 401, distance: 168.6
click at [476, 401] on div "}, 243 244 245 246 247 248 249 250 251 252 253 254 255 256 257 258 259 ] } ] } …" at bounding box center [937, 457] width 1006 height 239
type textarea "{ "type": "divider""
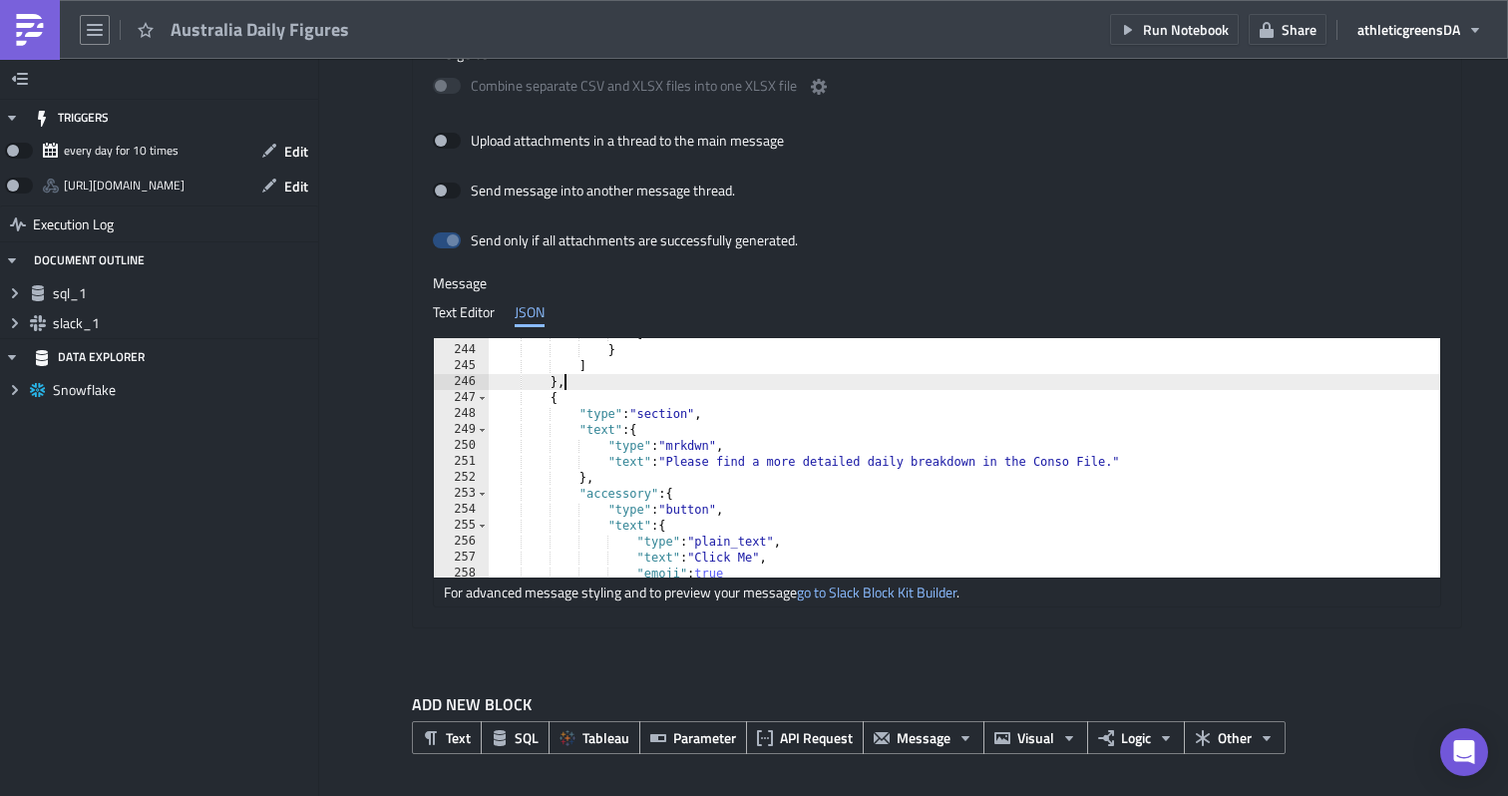
click at [549, 404] on div "] } ] } , { "type" : "section" , "text" : { "type" : "mrkdwn" , "text" : "Pleas…" at bounding box center [1010, 461] width 1042 height 271
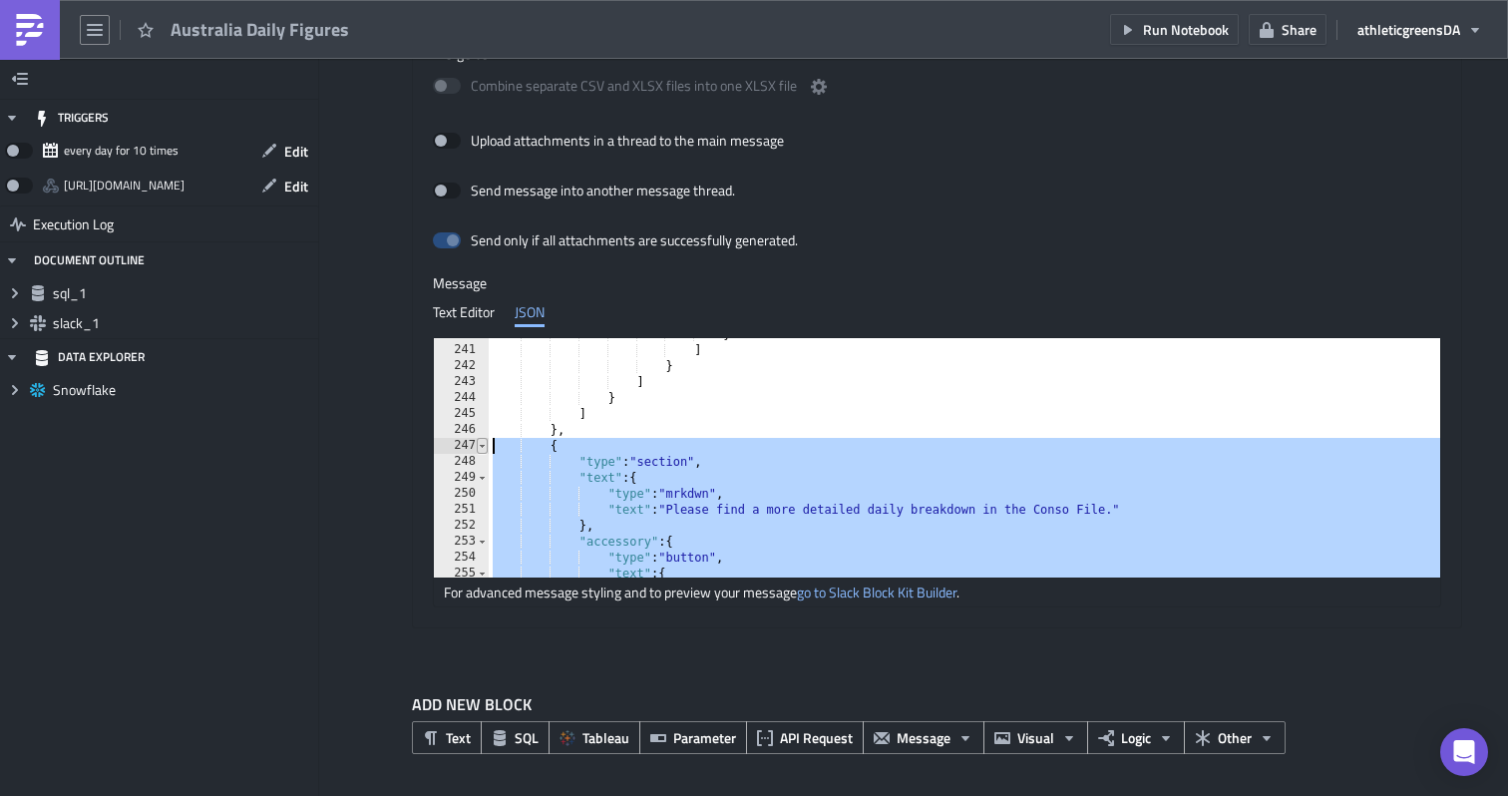
drag, startPoint x: 565, startPoint y: 535, endPoint x: 485, endPoint y: 450, distance: 117.1
click at [485, 450] on div "{ 240 241 242 243 244 245 246 247 248 249 250 251 252 253 254 255 256 } ] } ] }…" at bounding box center [937, 457] width 1006 height 239
type textarea "{ "type": "section","
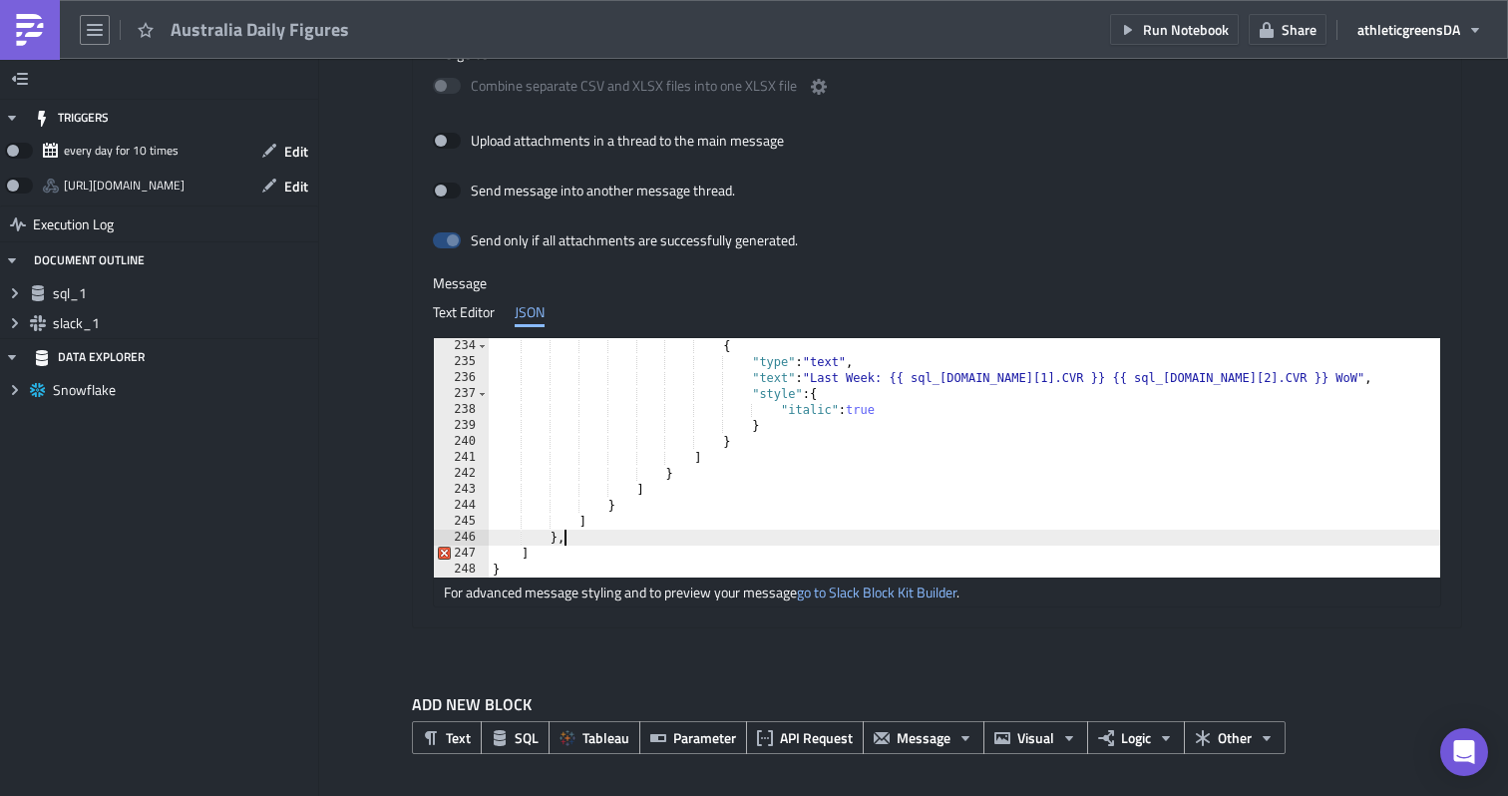
type textarea "}"
click at [743, 330] on div "Text Editor JSON <p><strong>EU Daily Performance &ndash; </strong>{{ sql_[DOMAI…" at bounding box center [937, 452] width 1008 height 310
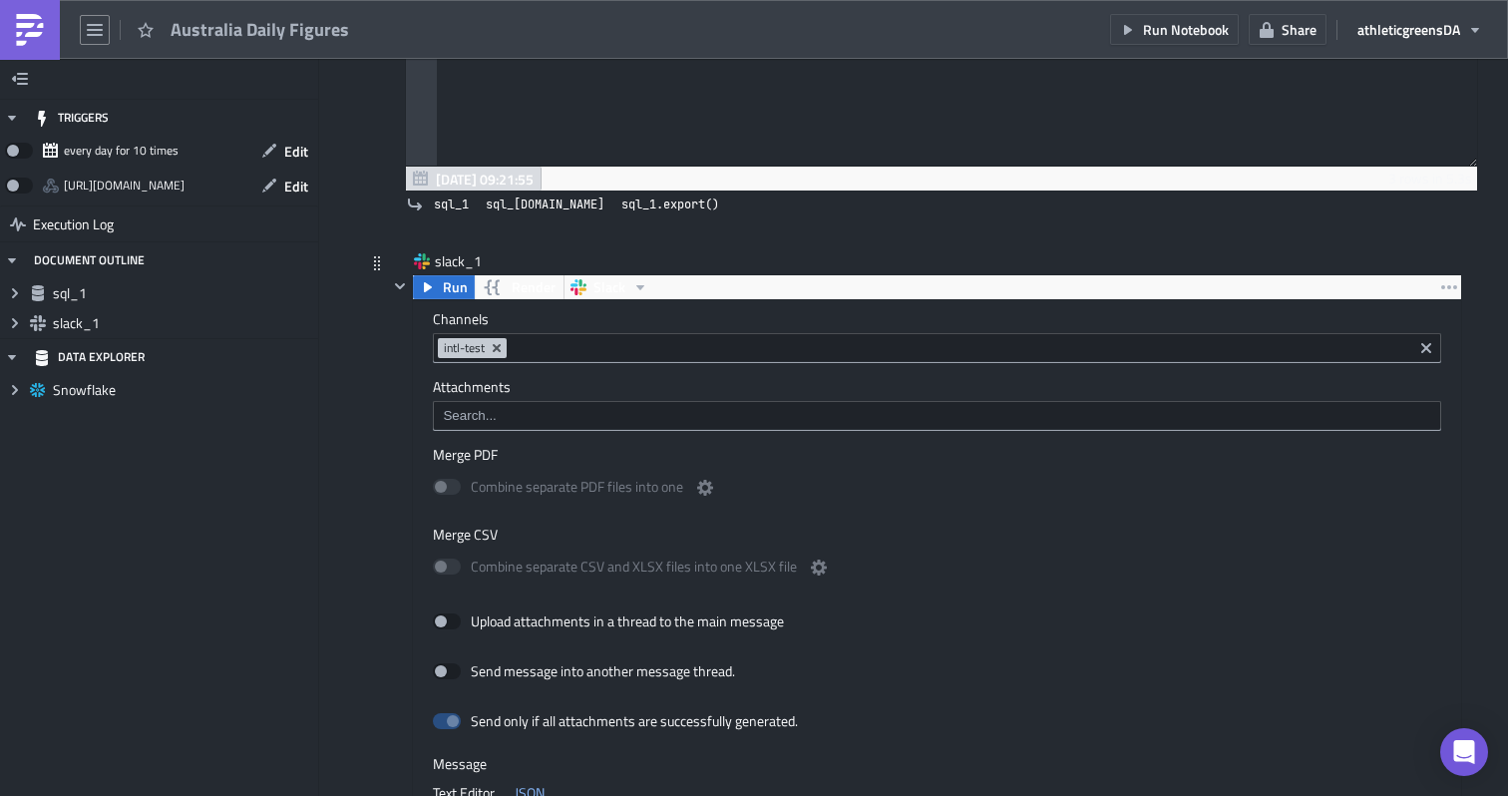
scroll to position [556, 0]
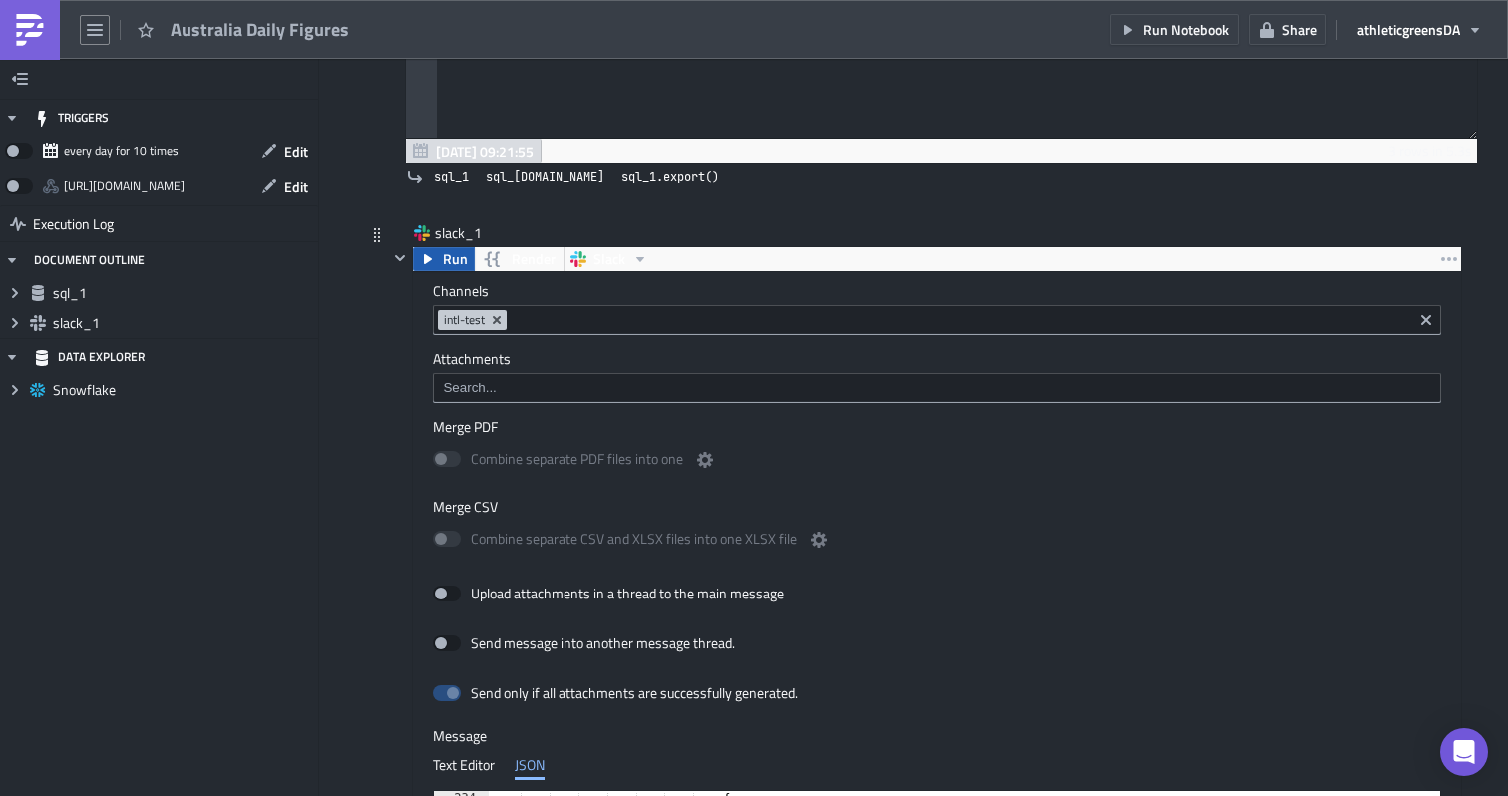
click at [434, 266] on icon "button" at bounding box center [428, 259] width 16 height 16
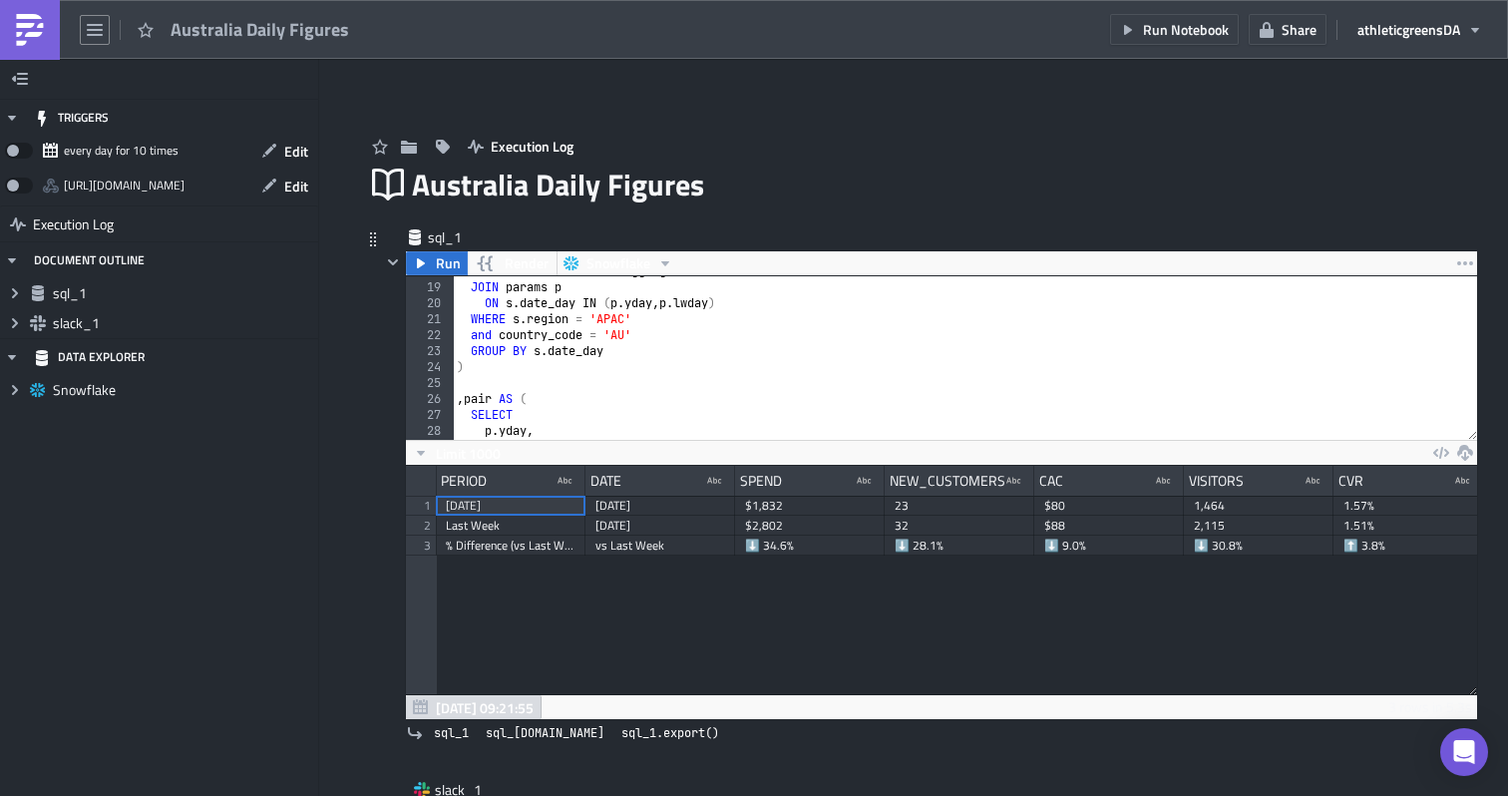
scroll to position [264, 0]
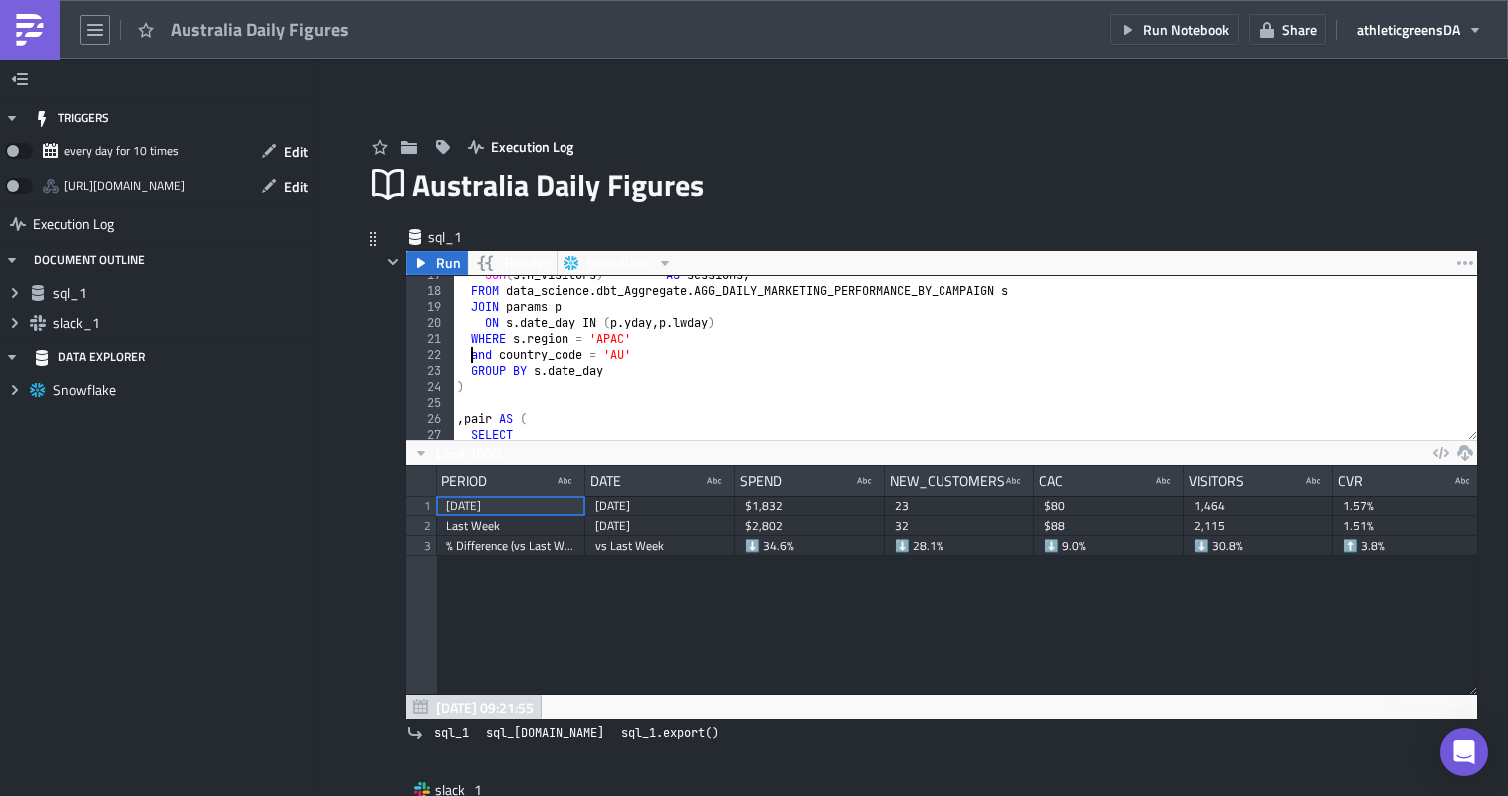
click at [471, 353] on div "SUM ( s . n_visitors ) AS sessions , FROM data_science . dbt_Aggregate . AGG_DA…" at bounding box center [965, 364] width 1024 height 195
type textarea "--and country_code = 'AU'"
click at [453, 272] on span "Run" at bounding box center [448, 263] width 25 height 24
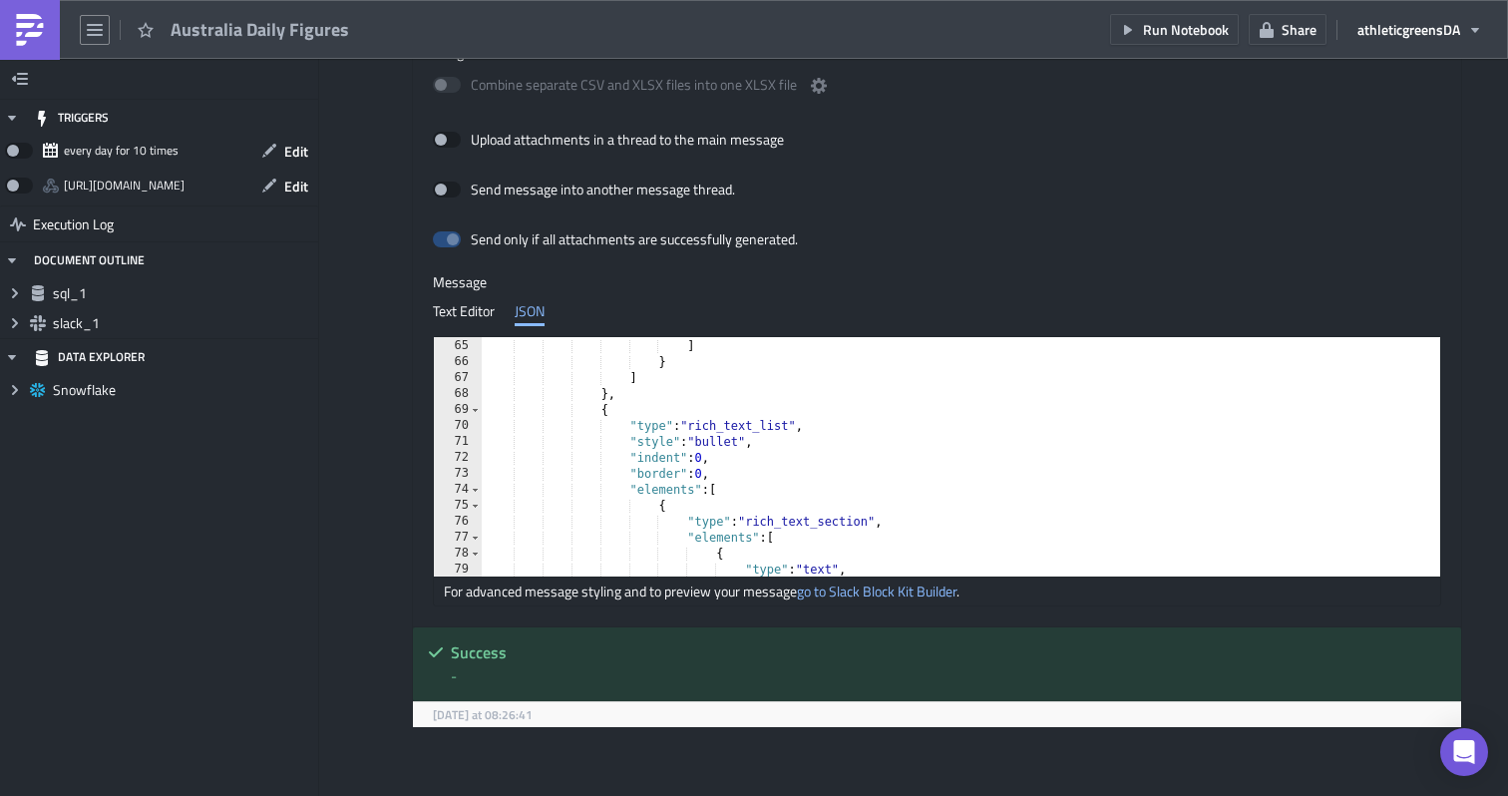
scroll to position [0, 0]
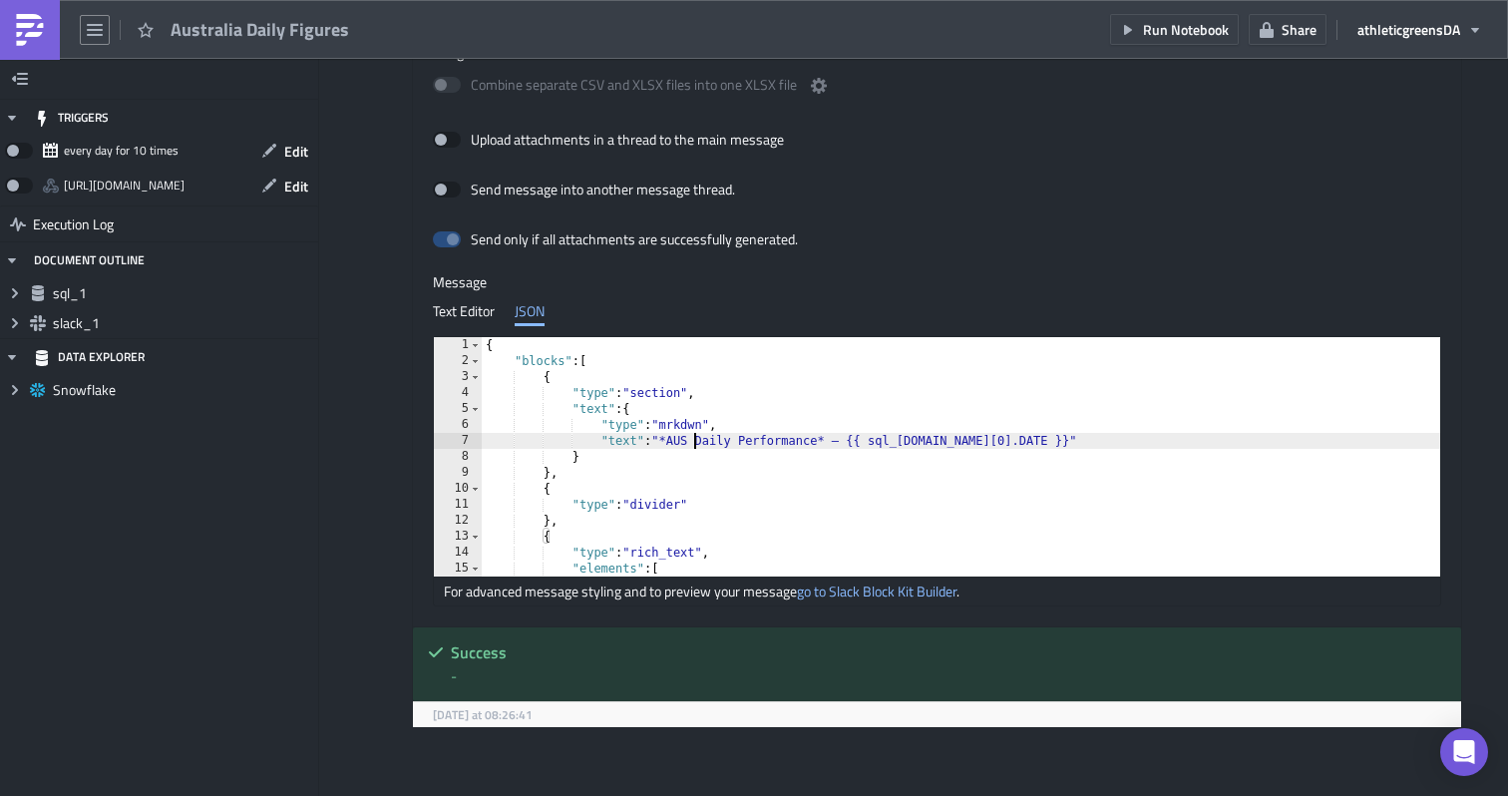
click at [694, 446] on div "{ "blocks" : [ { "type" : "section" , "text" : { "type" : "mrkdwn" , "text" : "…" at bounding box center [973, 472] width 982 height 271
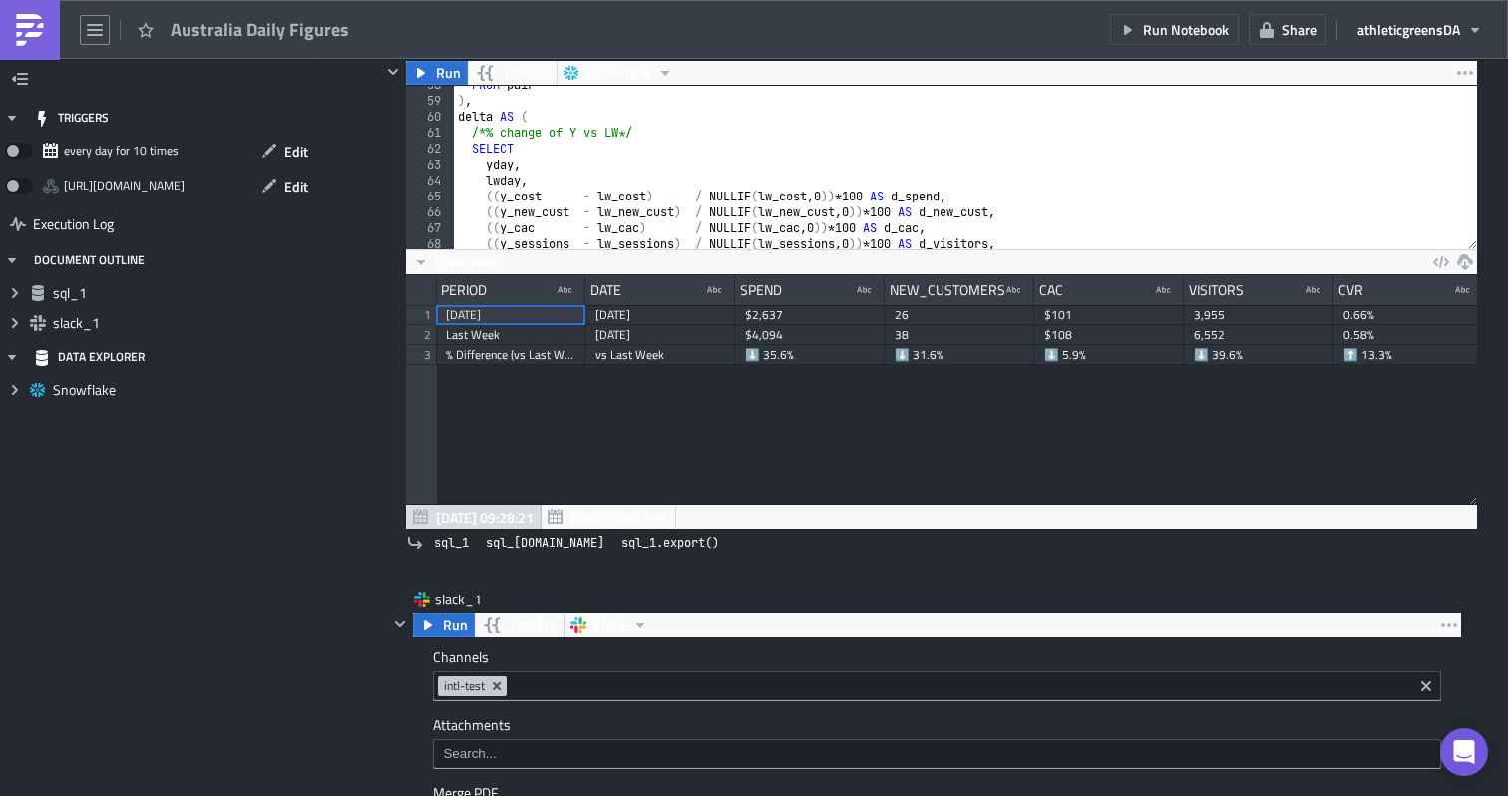
scroll to position [204, 0]
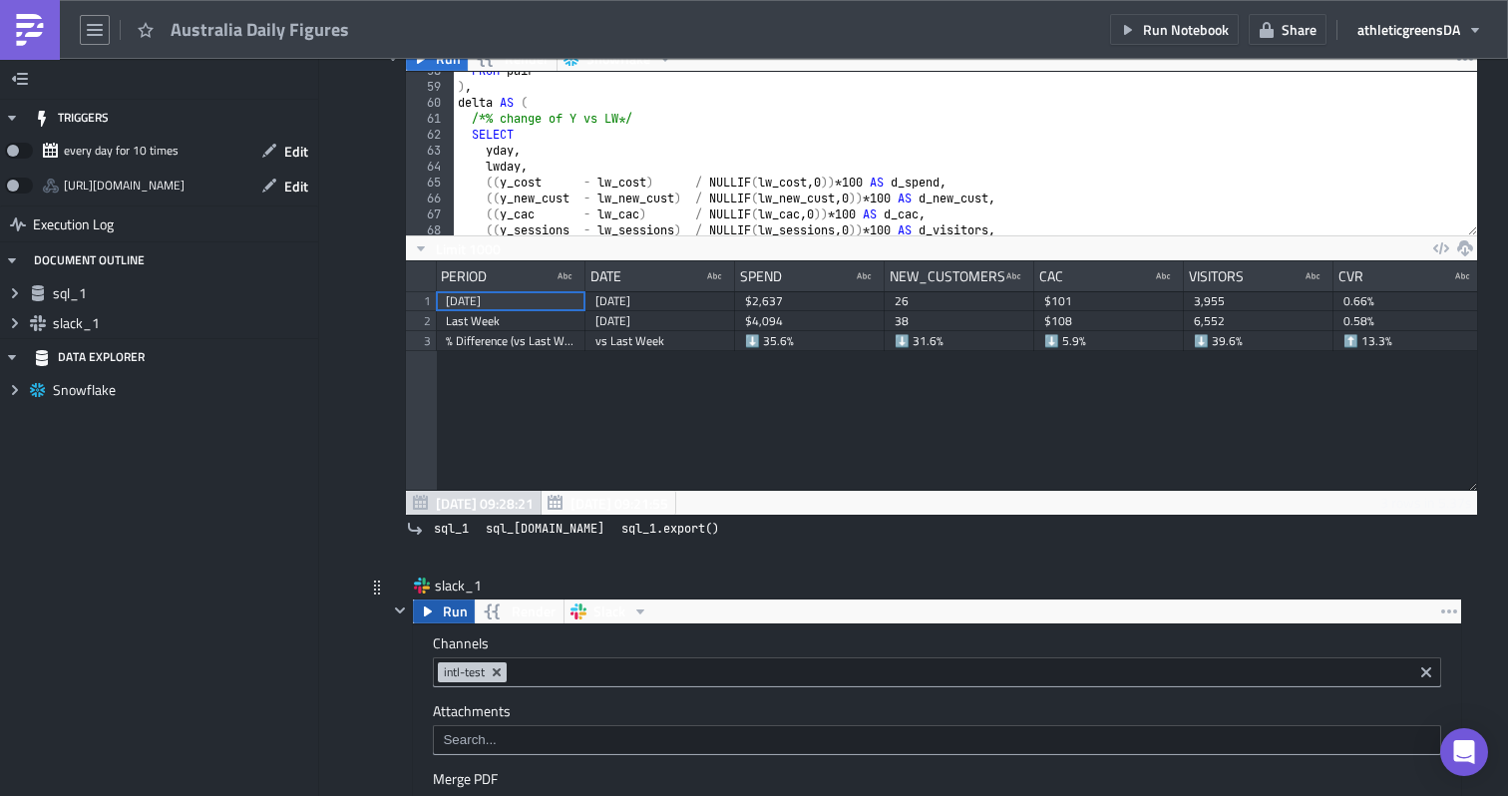
click at [459, 619] on span "Run" at bounding box center [455, 611] width 25 height 24
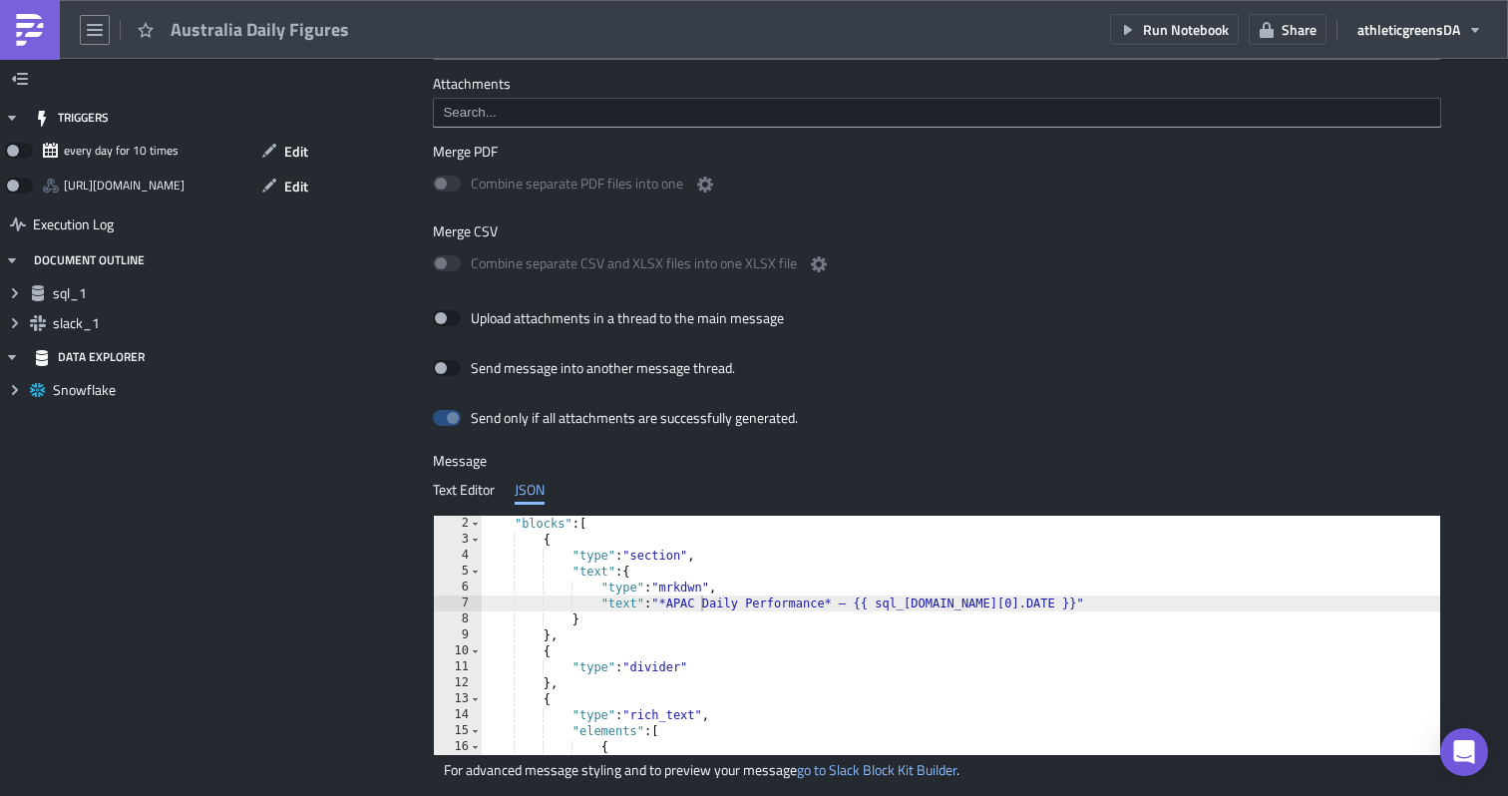
scroll to position [43, 0]
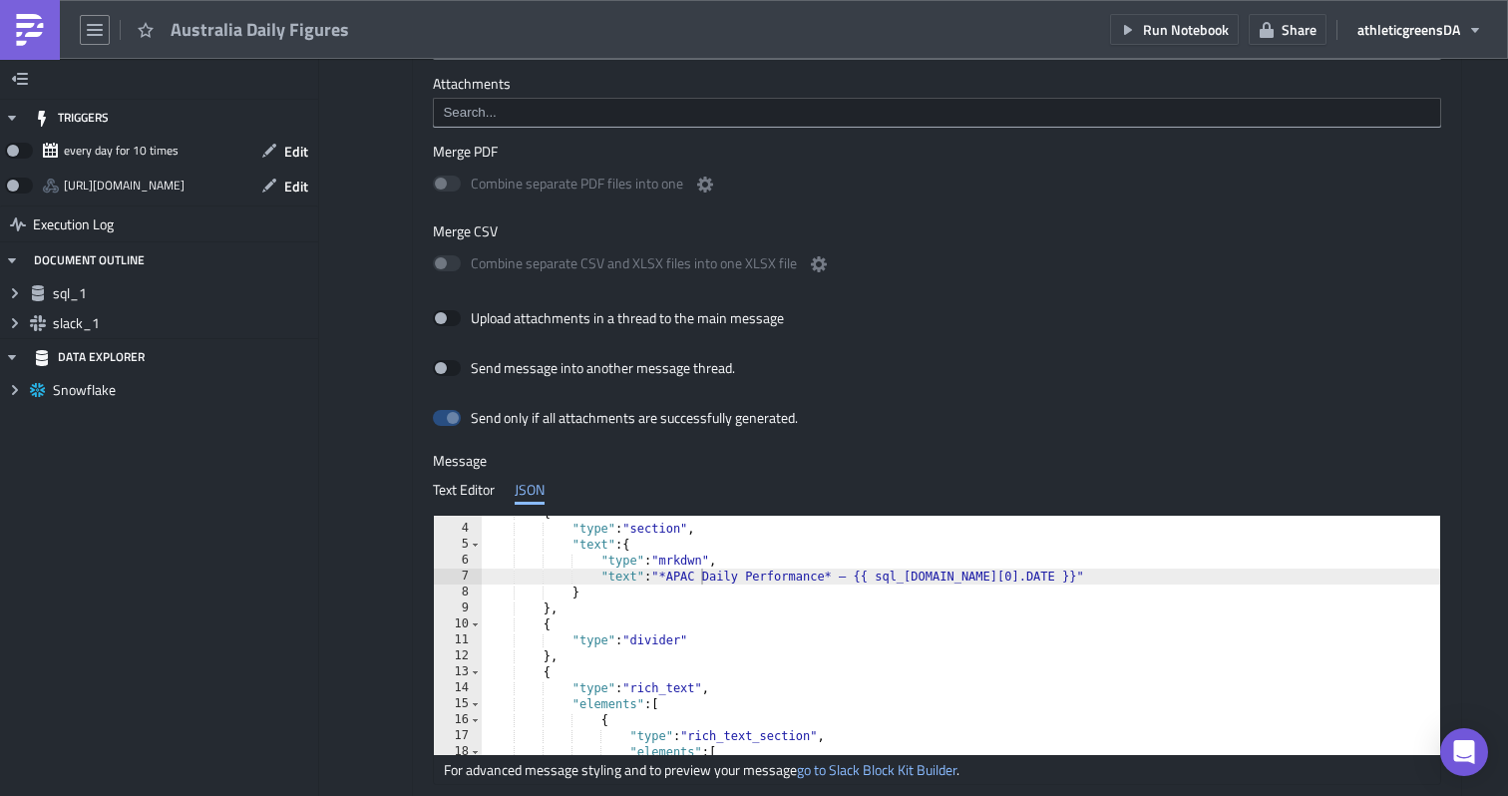
click at [703, 577] on div "{ "type" : "section" , "text" : { "type" : "mrkdwn" , "text" : "*APAC Daily Per…" at bounding box center [973, 640] width 982 height 271
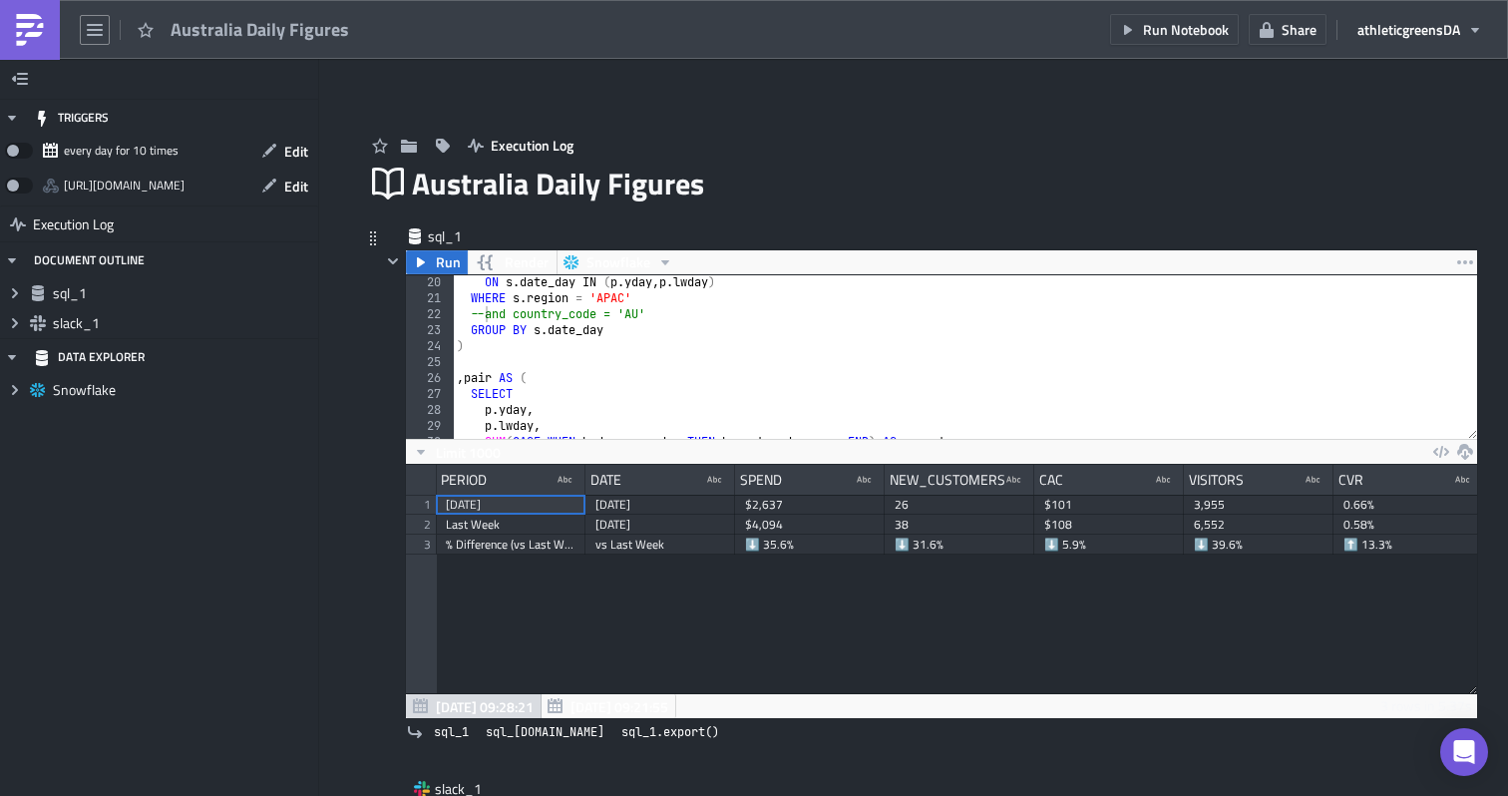
scroll to position [297, 0]
type textarea ""text": "*AUS Daily Performance* – {{ sql_[DOMAIN_NAME][0].DATE }}""
click at [485, 322] on div "JOIN params p ON s . date_day IN ( p . yday , p . lwday ) WHERE s . region = 'A…" at bounding box center [965, 362] width 1024 height 195
type textarea "and country_code = 'AU'"
